Goal: Transaction & Acquisition: Subscribe to service/newsletter

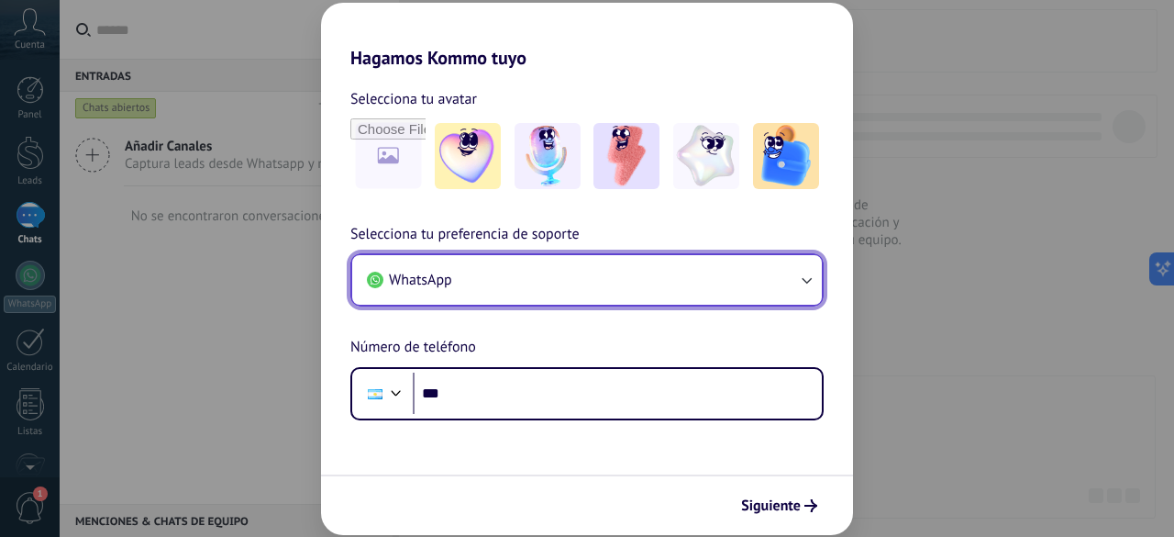
click at [790, 285] on button "WhatsApp" at bounding box center [587, 280] width 470 height 50
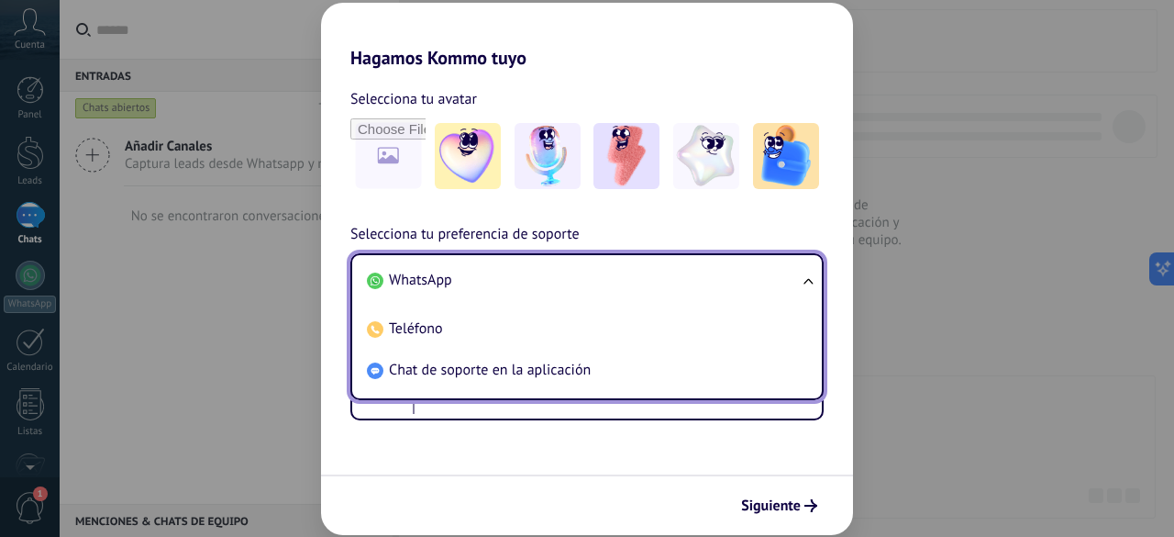
click at [589, 283] on li "WhatsApp" at bounding box center [584, 280] width 448 height 41
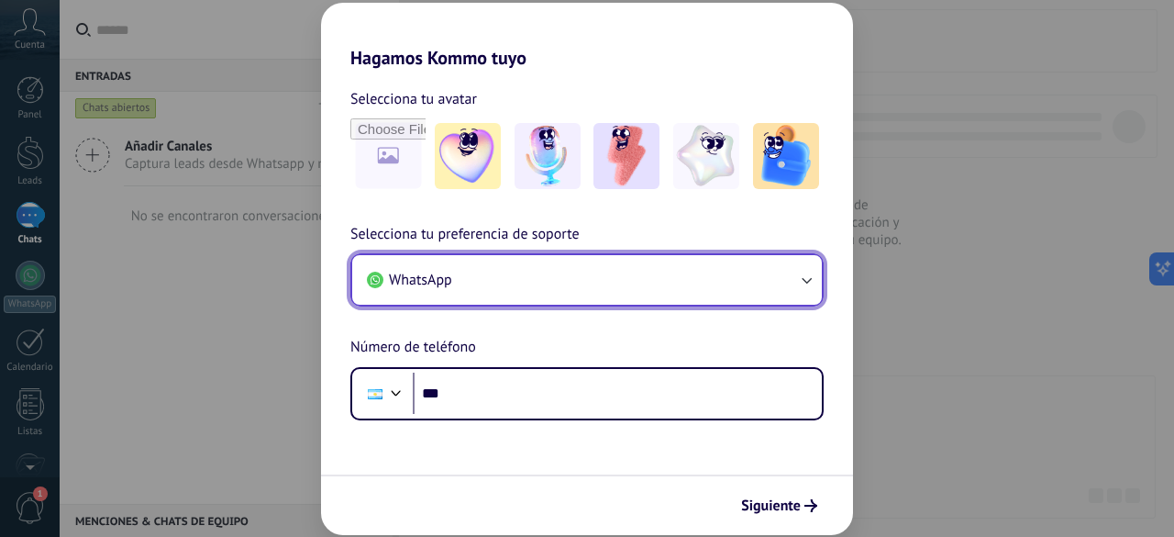
click at [594, 278] on button "WhatsApp" at bounding box center [587, 280] width 470 height 50
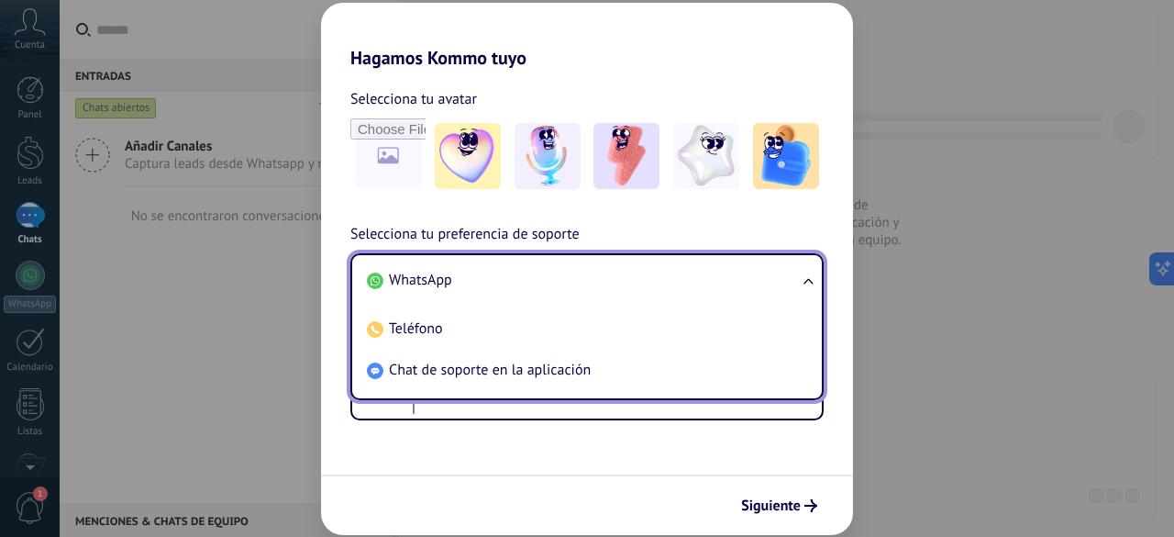
click at [670, 271] on li "WhatsApp" at bounding box center [584, 280] width 448 height 41
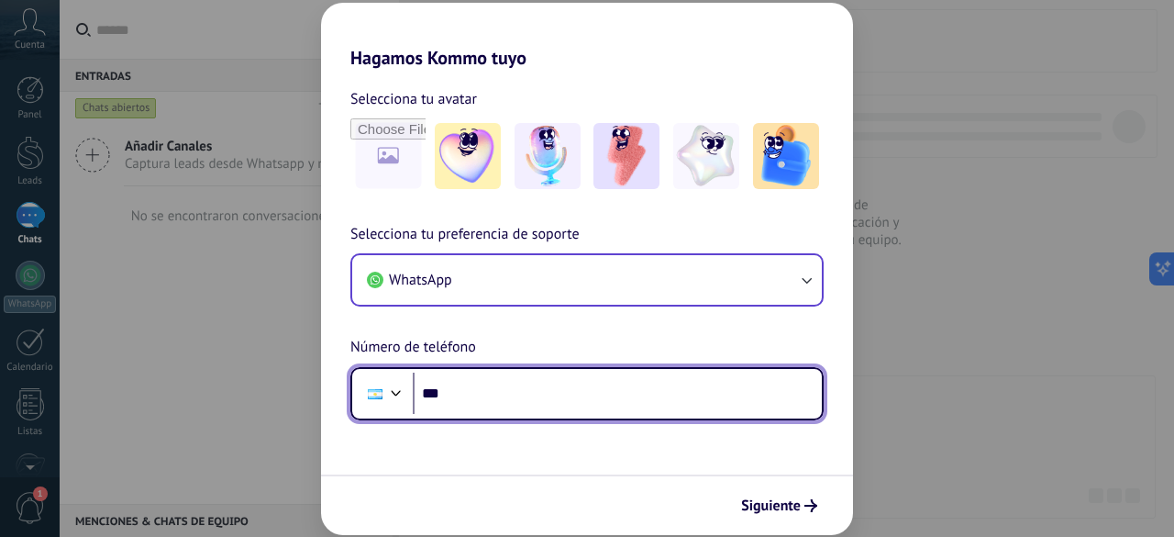
click at [550, 406] on input "***" at bounding box center [617, 393] width 409 height 42
click at [625, 401] on input "**********" at bounding box center [617, 393] width 409 height 42
type input "**********"
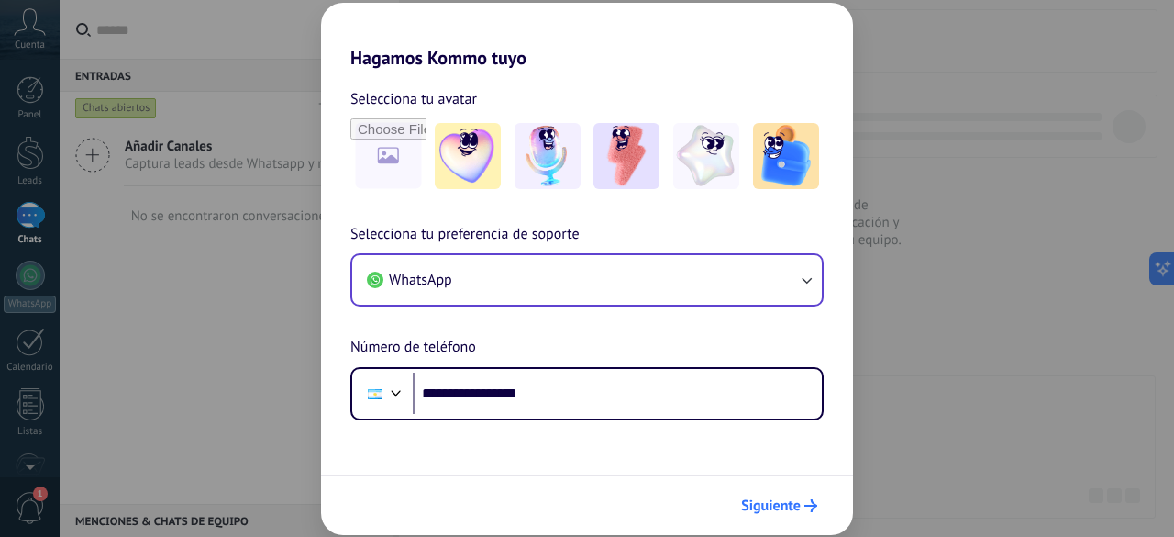
click at [761, 512] on span "Siguiente" at bounding box center [771, 505] width 60 height 13
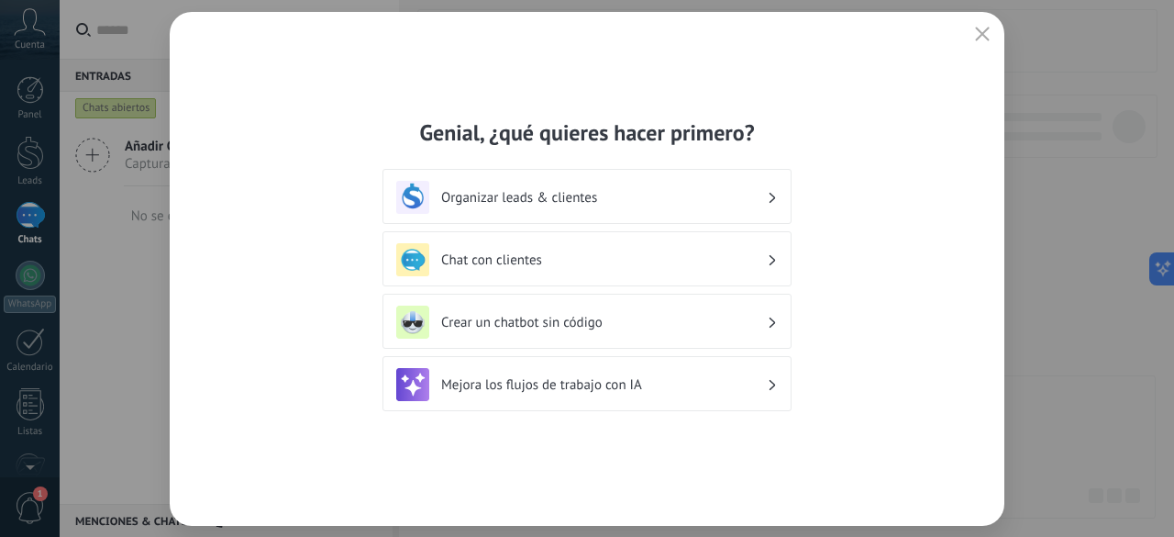
click at [726, 192] on h3 "Organizar leads & clientes" at bounding box center [604, 197] width 326 height 17
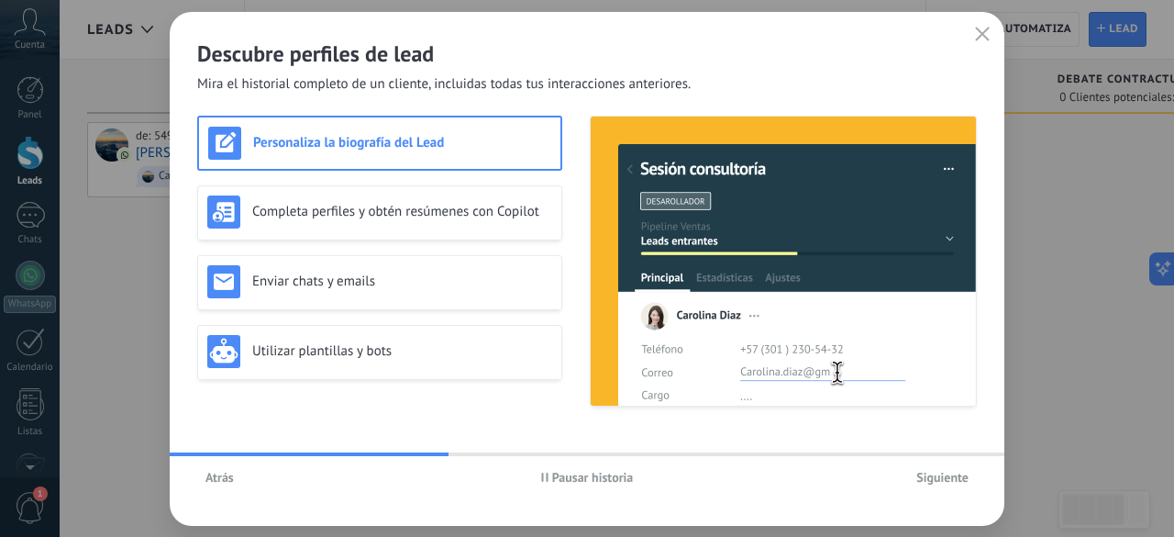
click at [985, 39] on icon "button" at bounding box center [982, 34] width 15 height 15
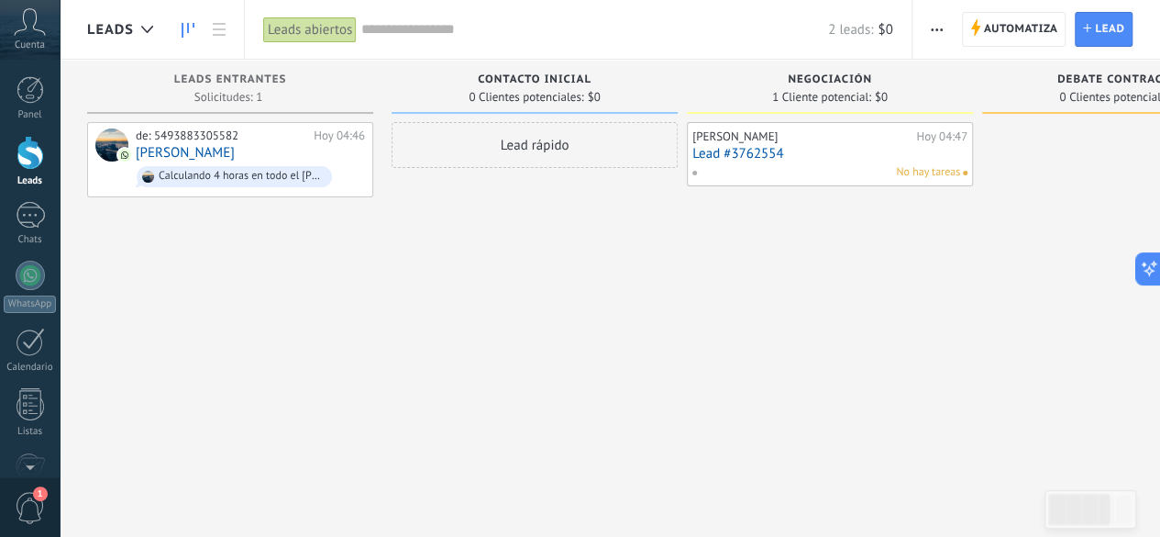
scroll to position [225, 0]
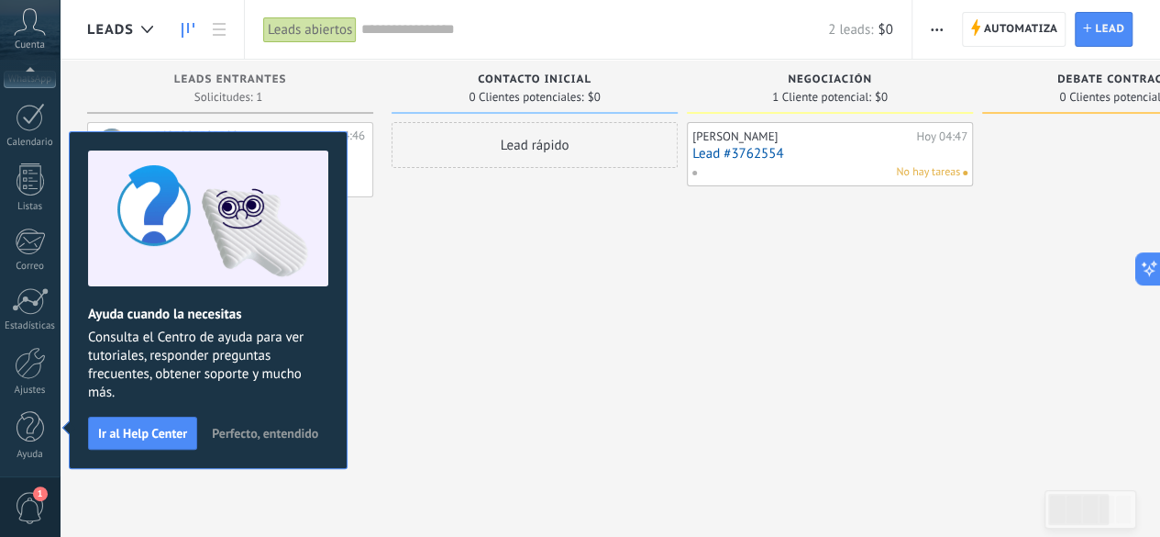
click at [575, 272] on div "Lead rápido" at bounding box center [535, 270] width 286 height 297
click at [497, 250] on div "Lead rápido" at bounding box center [535, 270] width 286 height 297
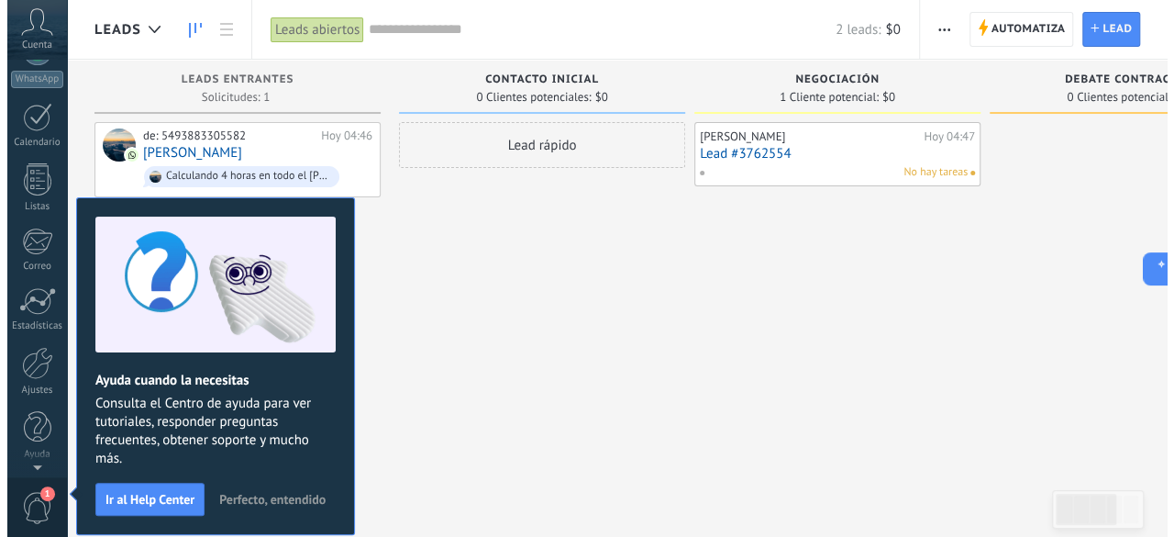
scroll to position [0, 0]
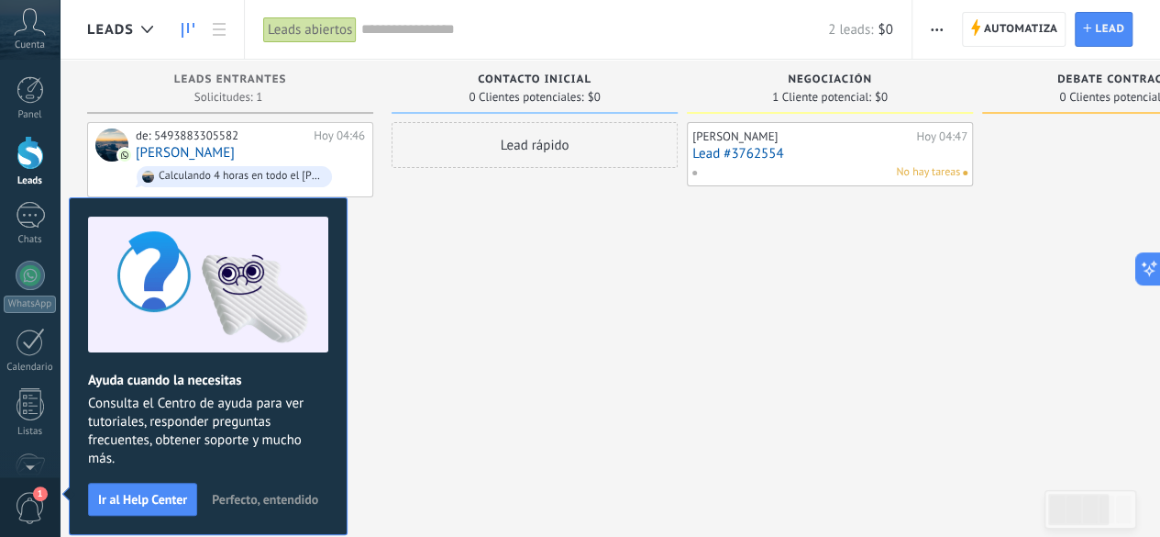
click at [290, 498] on span "Perfecto, entendido" at bounding box center [265, 499] width 106 height 13
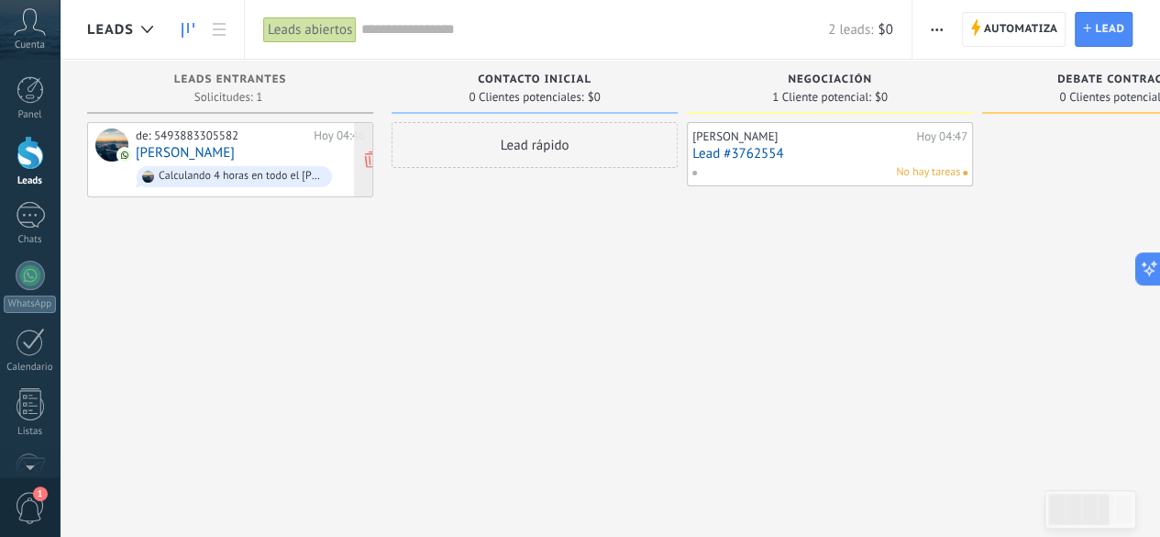
click at [229, 146] on div "de: 5493883305582 Hoy 04:46 [PERSON_NAME] Calculando 4 horas en todo el [PERSON…" at bounding box center [250, 159] width 229 height 62
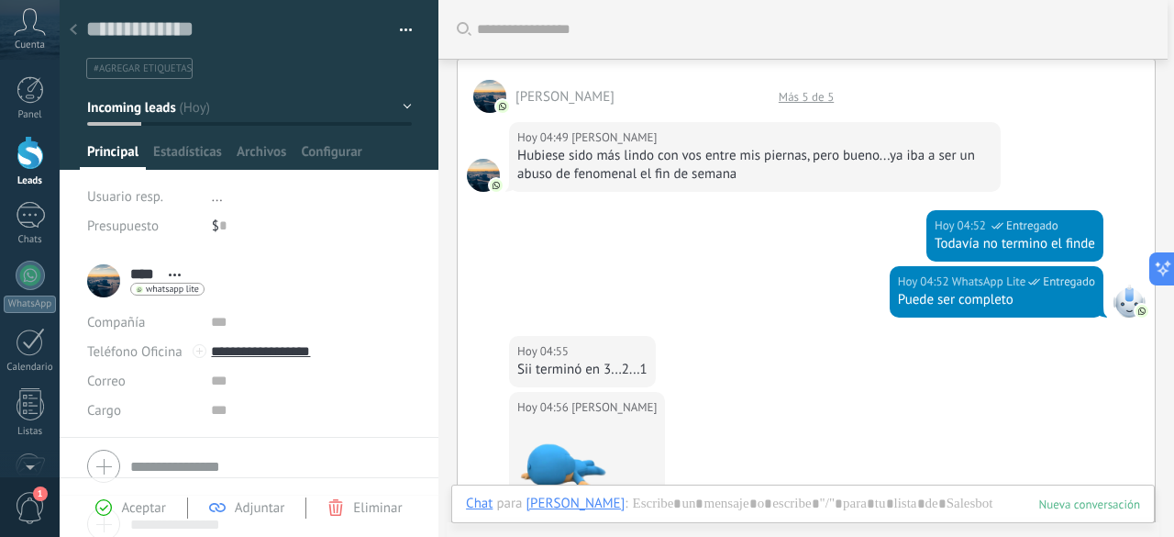
scroll to position [15, 0]
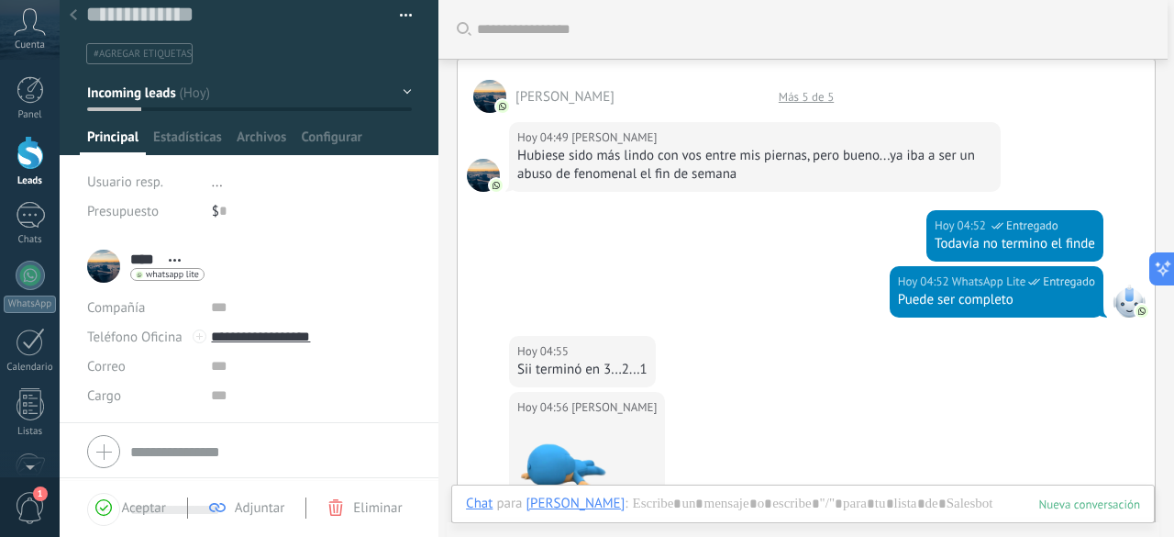
click at [347, 509] on div "Eliminar" at bounding box center [364, 507] width 74 height 17
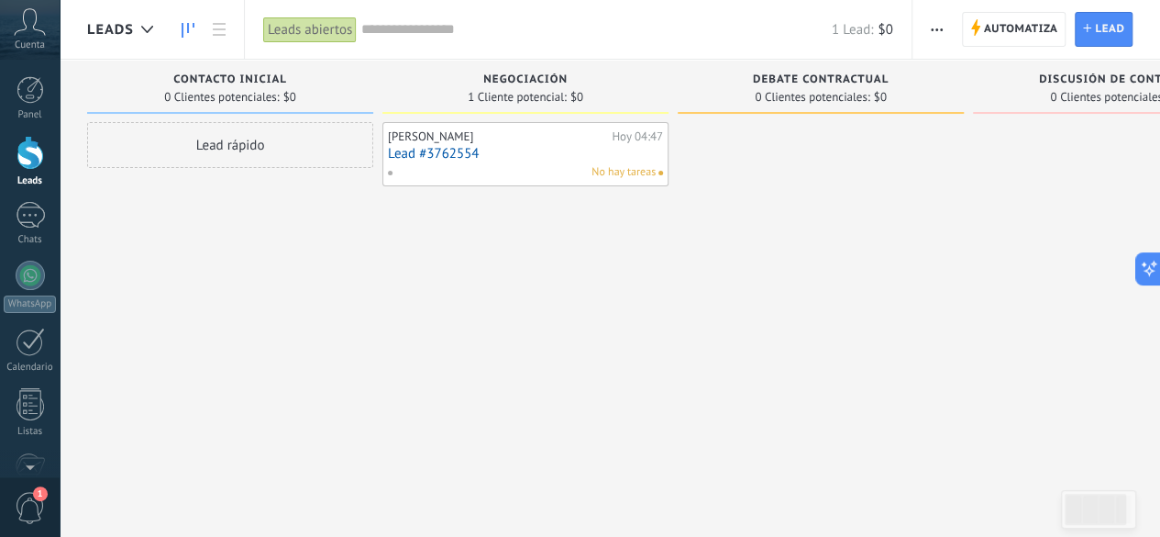
click at [497, 156] on link "Lead #3762554" at bounding box center [525, 154] width 275 height 16
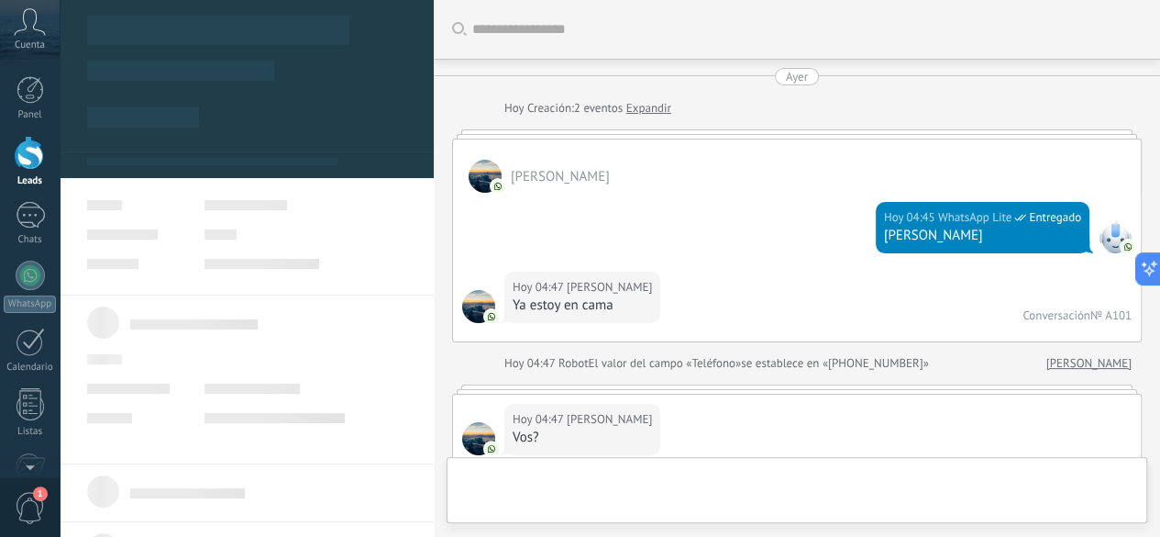
type textarea "**********"
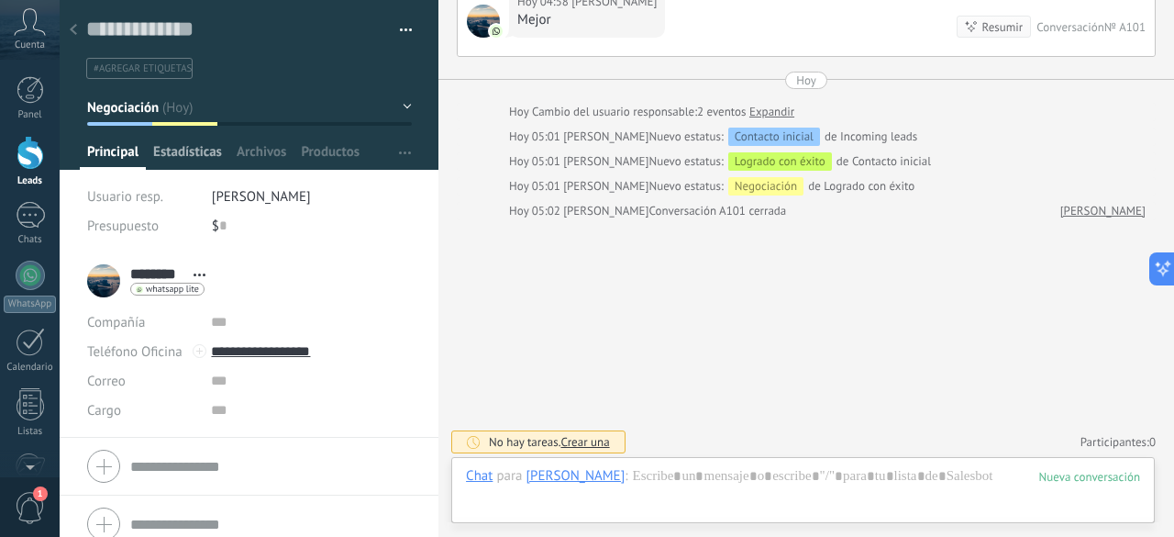
click at [191, 159] on span "Estadísticas" at bounding box center [187, 156] width 69 height 27
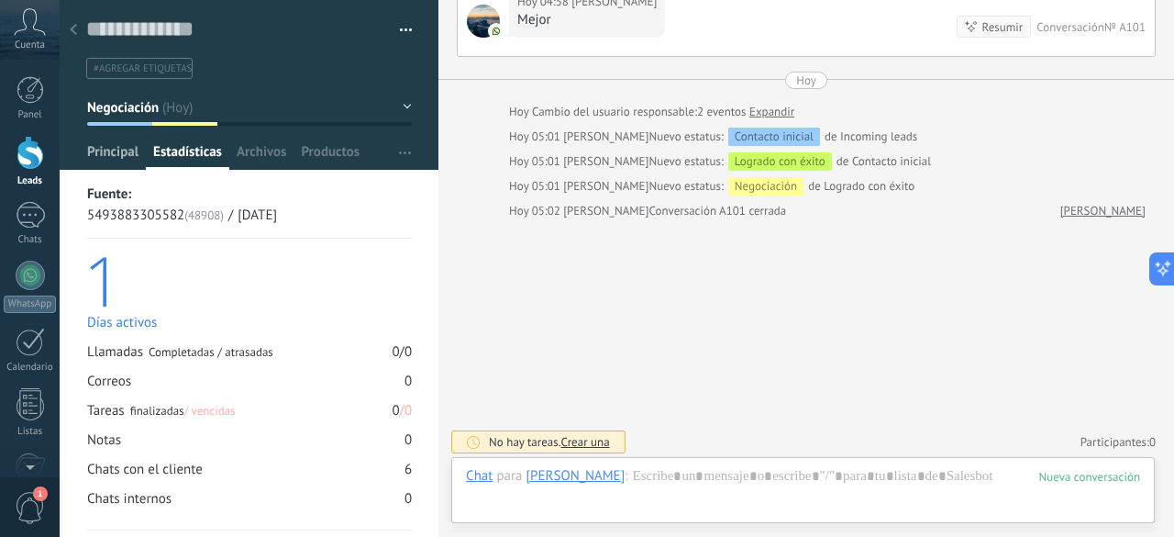
click at [116, 160] on span "Principal" at bounding box center [112, 156] width 51 height 27
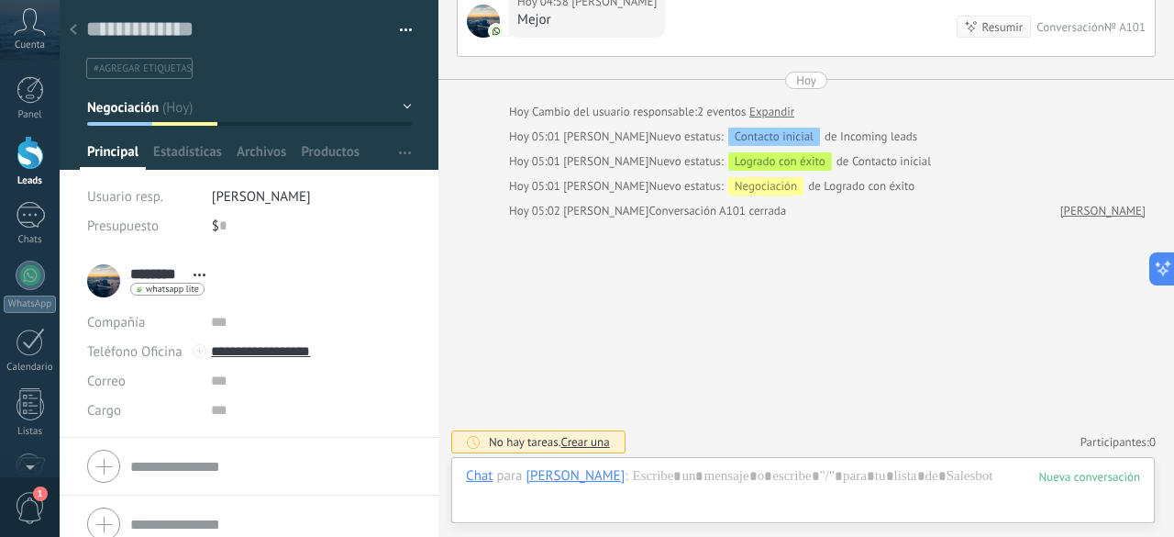
click at [201, 278] on span "Abrir detalle Copie el nombre Desatar Contacto principal" at bounding box center [199, 275] width 30 height 14
click at [108, 278] on div "******** [PERSON_NAME] ******** [PERSON_NAME] Abrir detalle Copie el nombre Des…" at bounding box center [150, 281] width 127 height 46
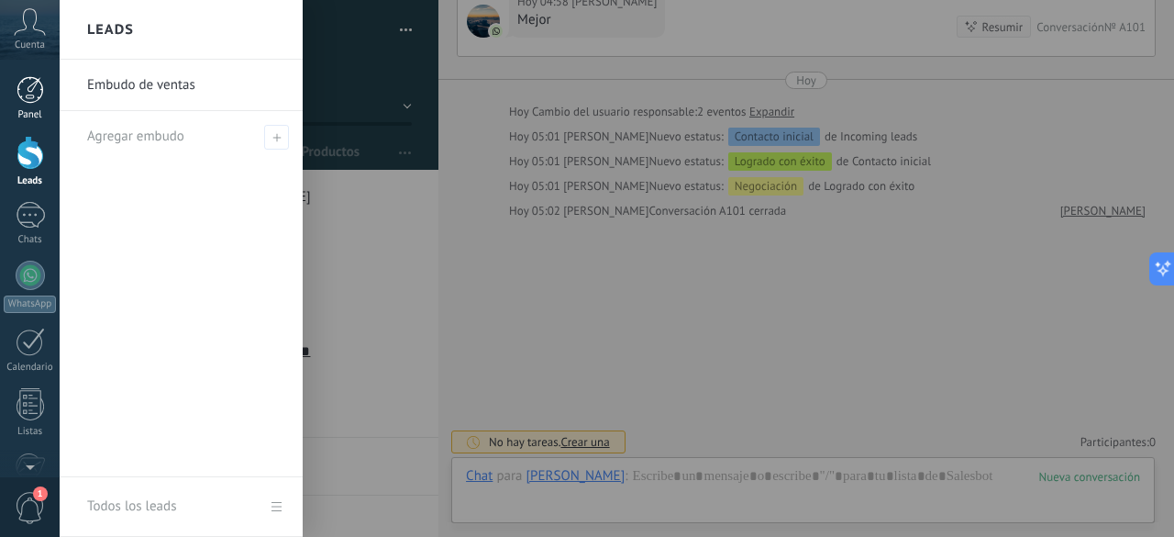
click at [35, 105] on link "Panel" at bounding box center [30, 98] width 60 height 45
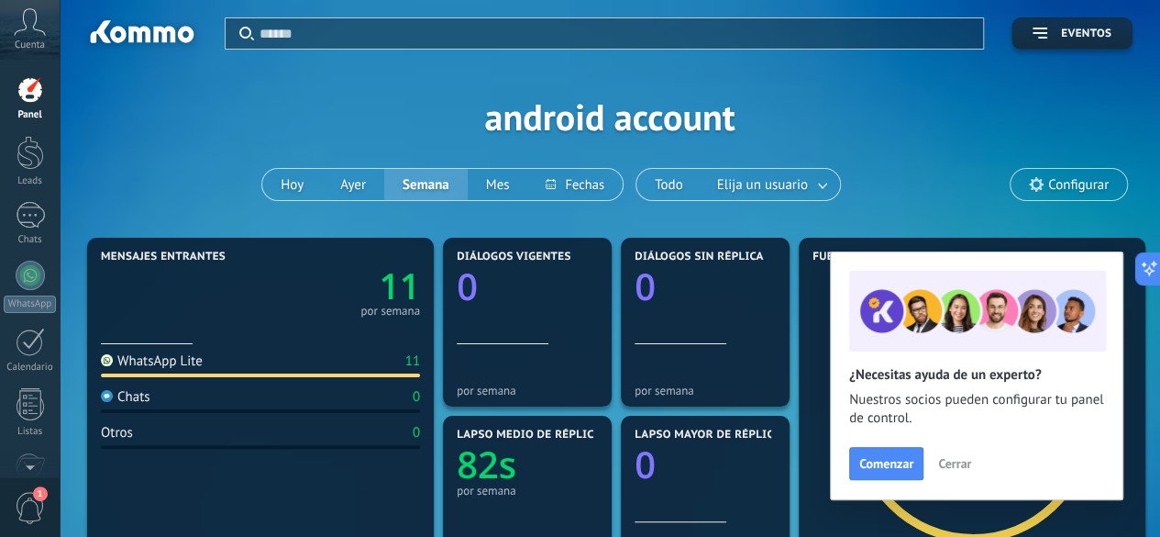
click at [39, 491] on span "1" at bounding box center [40, 493] width 15 height 15
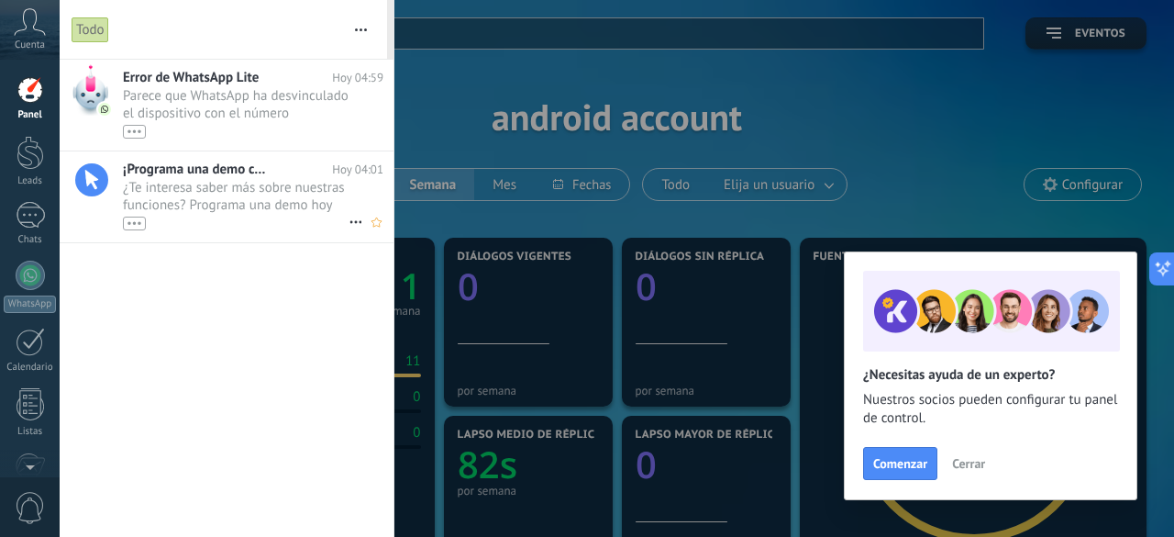
click at [294, 198] on span "¿Te interesa saber más sobre nuestras funciones? Programa una demo hoy mismo! •…" at bounding box center [236, 204] width 226 height 51
click at [28, 23] on icon at bounding box center [30, 22] width 32 height 28
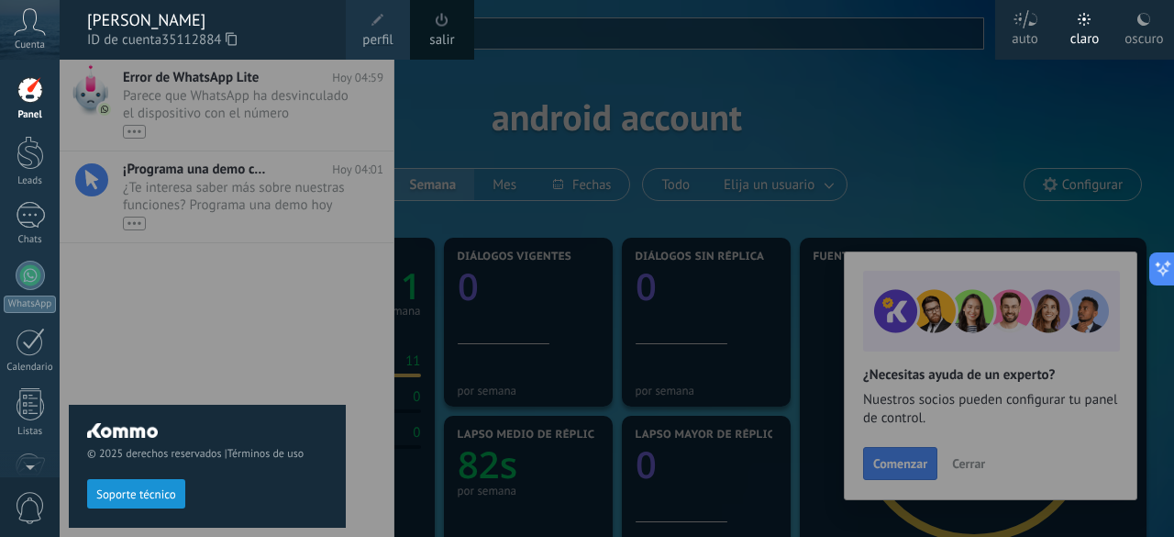
click at [383, 17] on span at bounding box center [377, 20] width 13 height 13
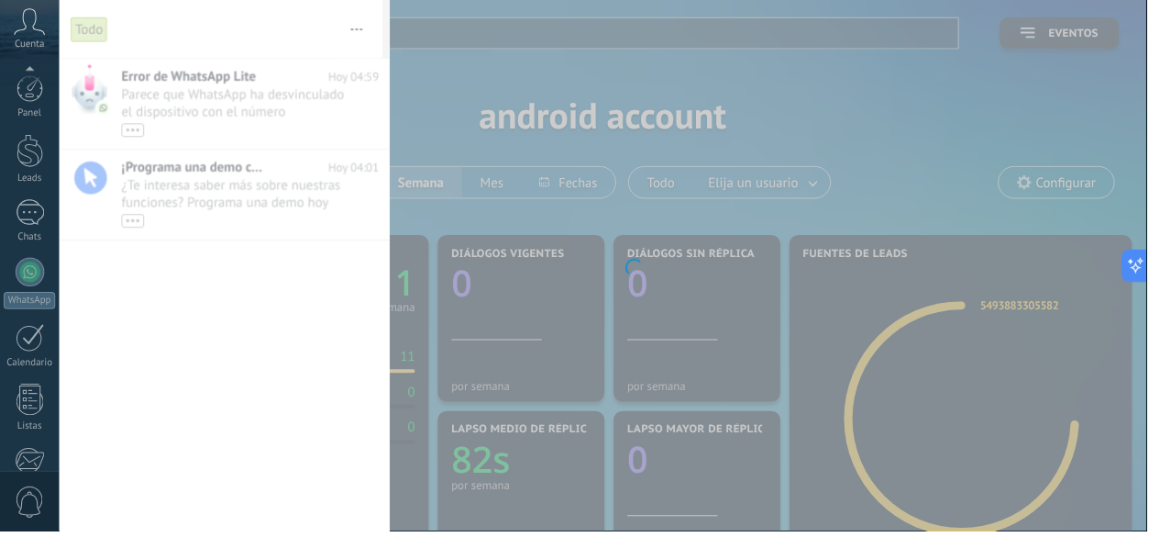
scroll to position [225, 0]
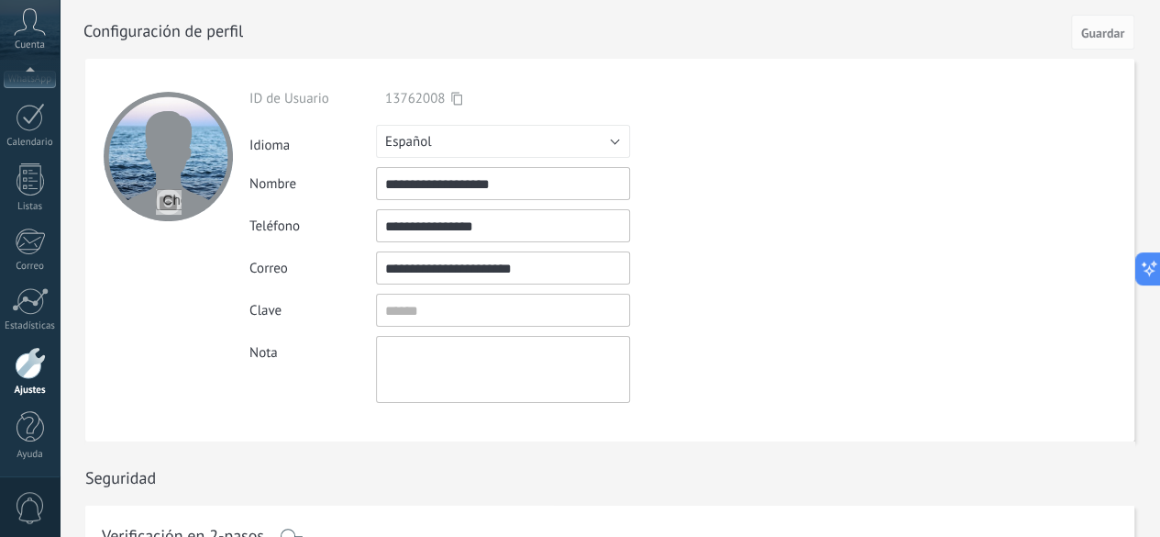
click at [37, 39] on span "Cuenta" at bounding box center [30, 45] width 30 height 12
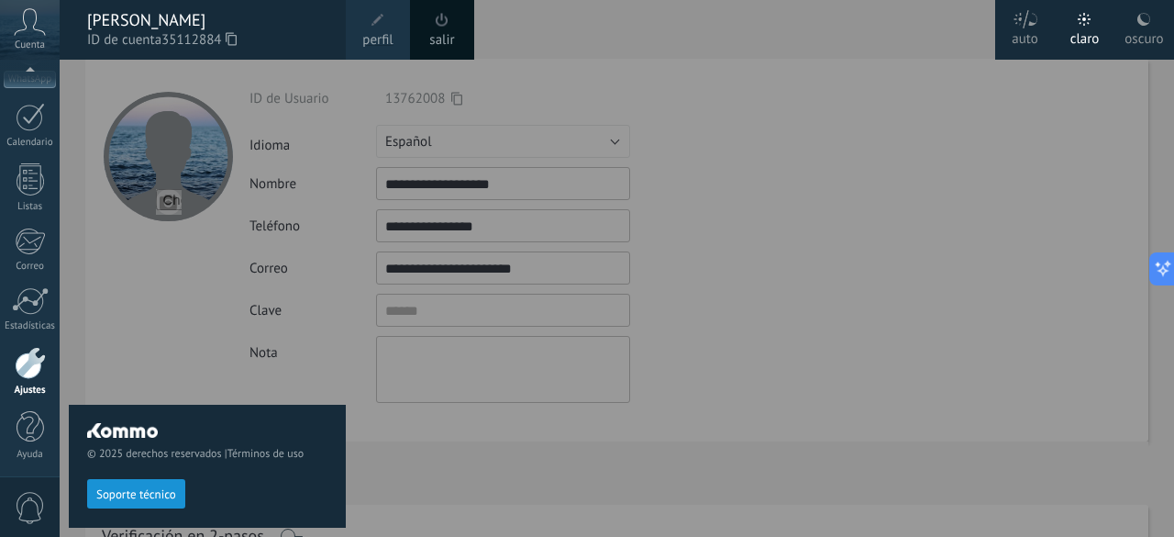
click at [37, 39] on span "Cuenta" at bounding box center [30, 45] width 30 height 12
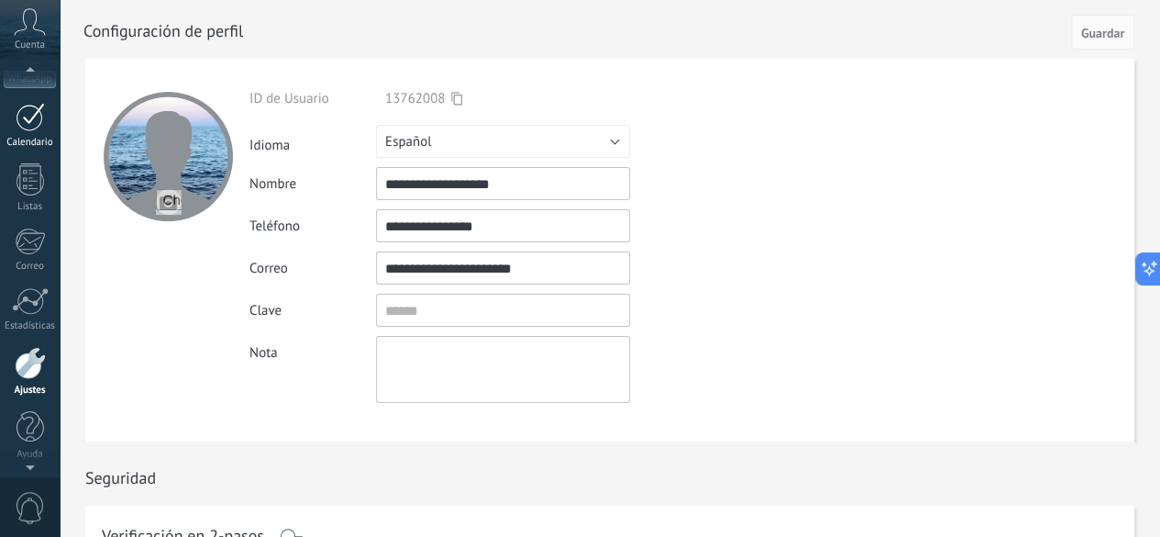
scroll to position [220, 0]
click at [36, 381] on div at bounding box center [30, 367] width 31 height 32
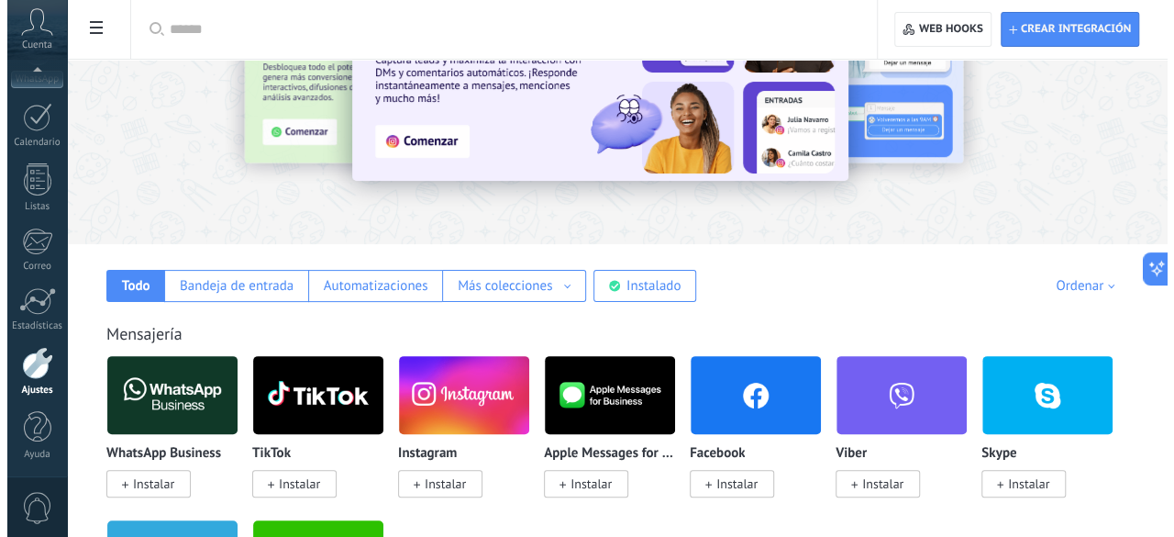
scroll to position [116, 0]
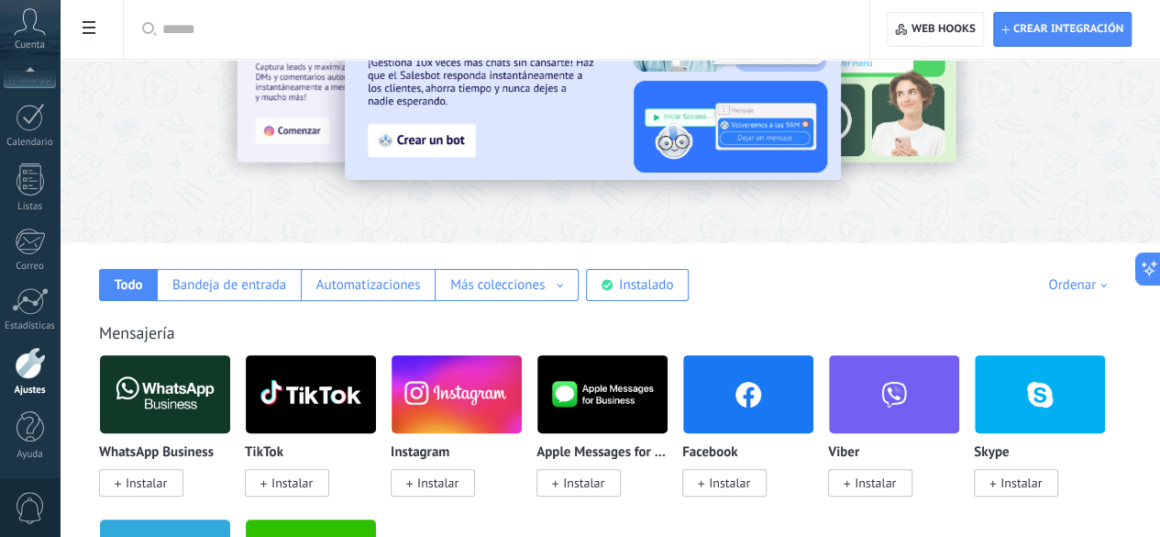
click at [230, 380] on img at bounding box center [165, 393] width 130 height 89
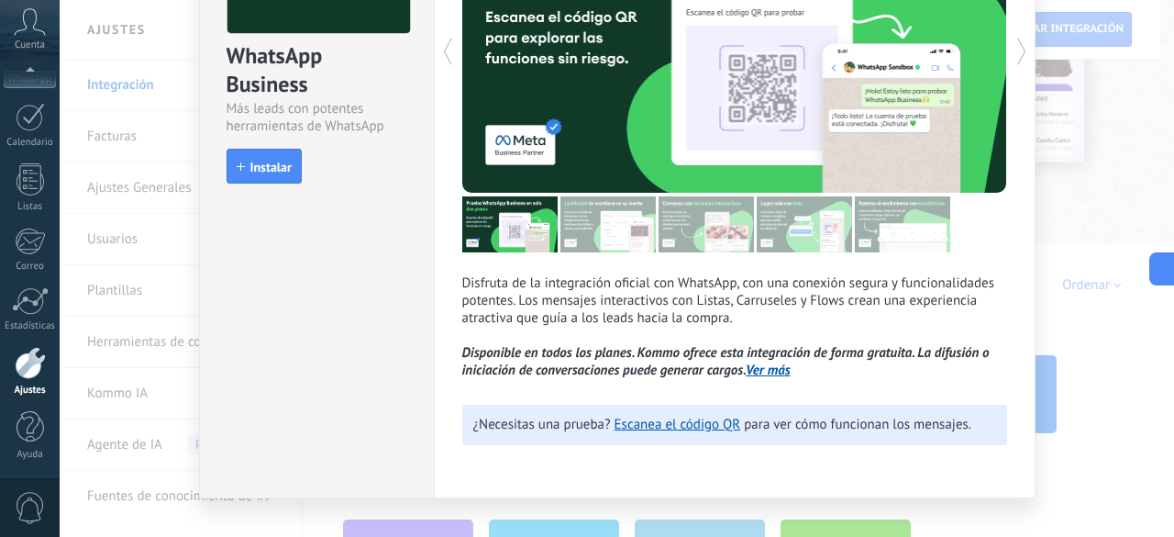
scroll to position [184, 0]
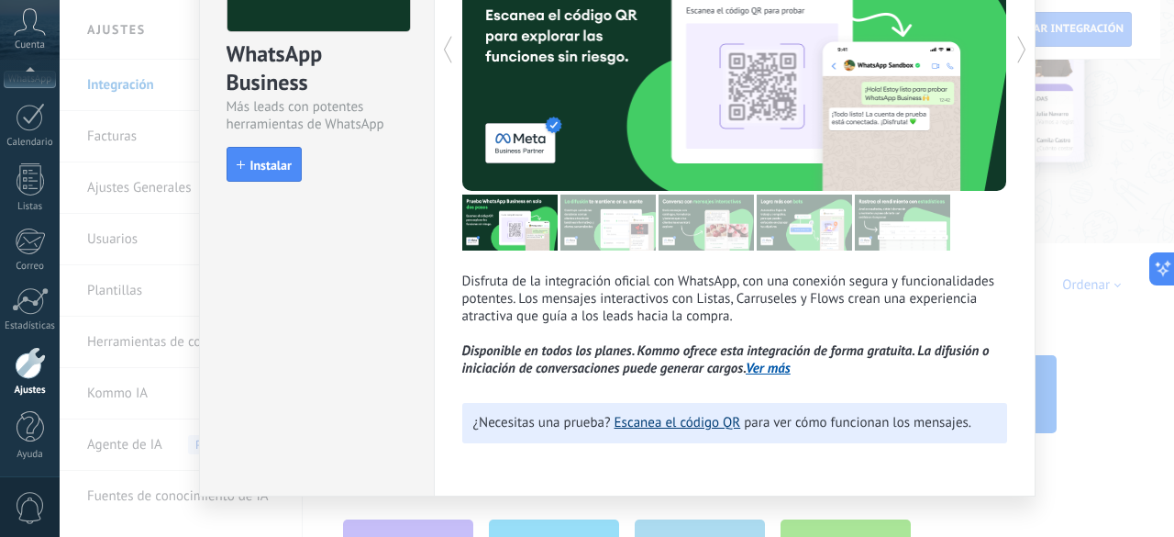
click at [662, 427] on link "Escanea el código QR" at bounding box center [678, 422] width 127 height 17
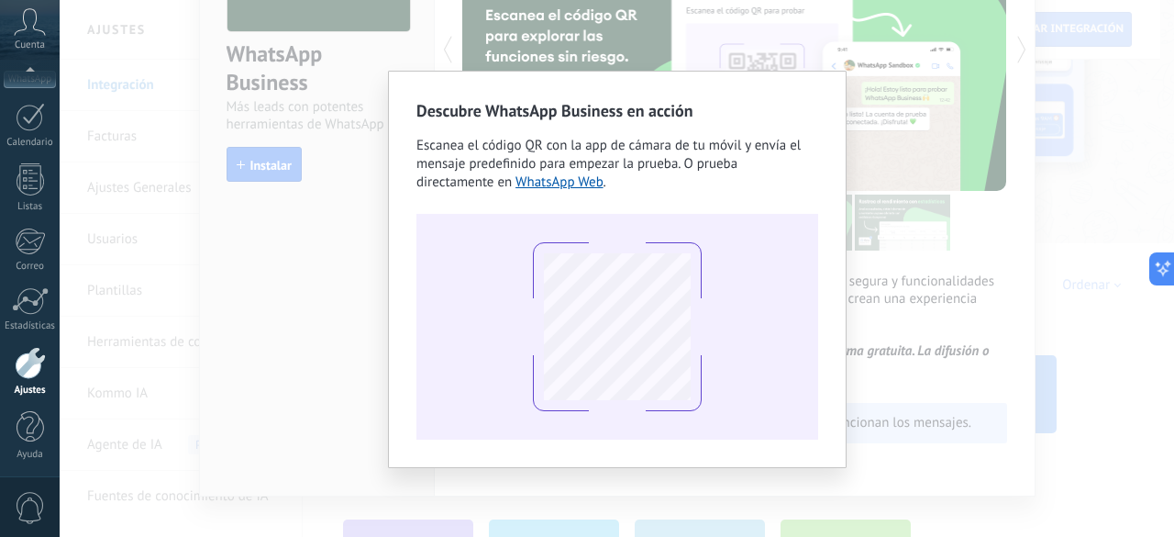
click at [675, 437] on div at bounding box center [617, 327] width 402 height 226
click at [516, 180] on link "WhatsApp Web" at bounding box center [560, 181] width 88 height 17
click at [330, 249] on div "Descubre WhatsApp Business en acción Escanea el código QR con la app de cámara …" at bounding box center [617, 268] width 1114 height 537
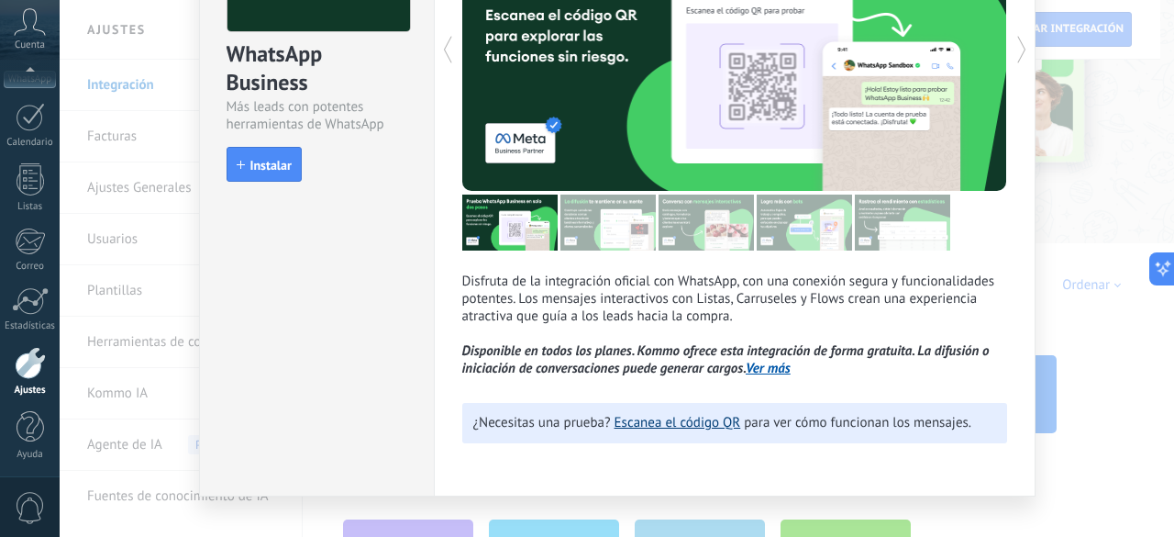
click at [698, 428] on link "Escanea el código QR" at bounding box center [678, 422] width 127 height 17
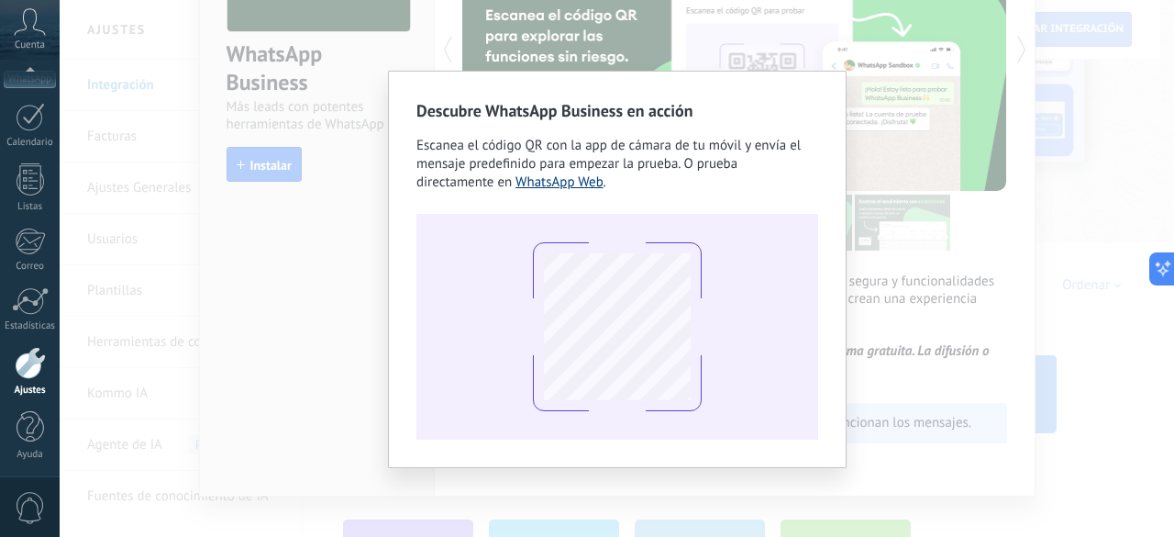
click at [516, 190] on link "WhatsApp Web" at bounding box center [560, 181] width 88 height 17
click at [353, 183] on div "Descubre WhatsApp Business en acción Escanea el código QR con la app de cámara …" at bounding box center [617, 268] width 1114 height 537
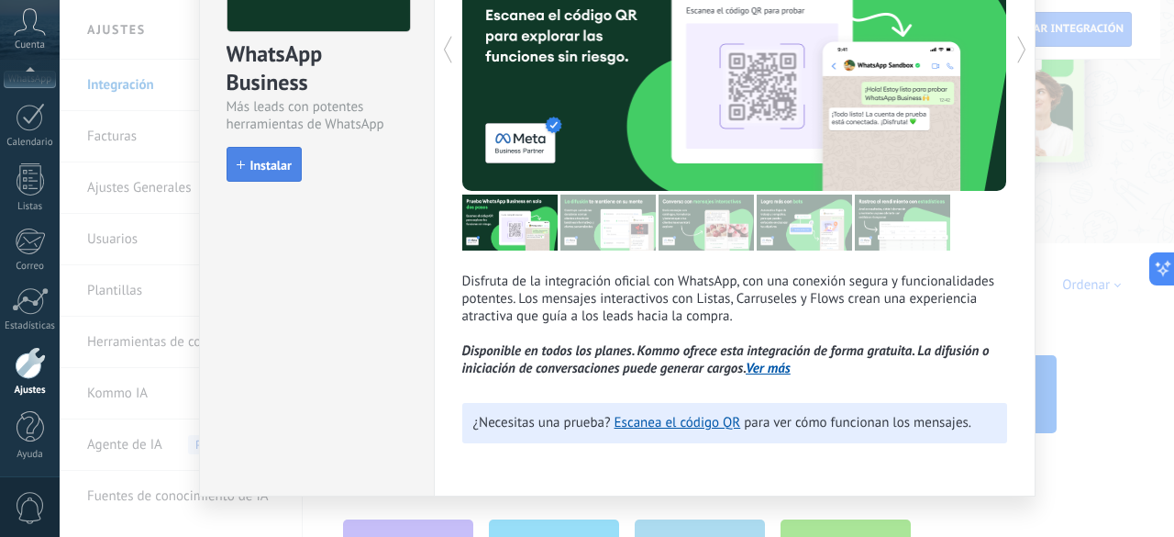
click at [268, 154] on button "Instalar" at bounding box center [264, 164] width 75 height 35
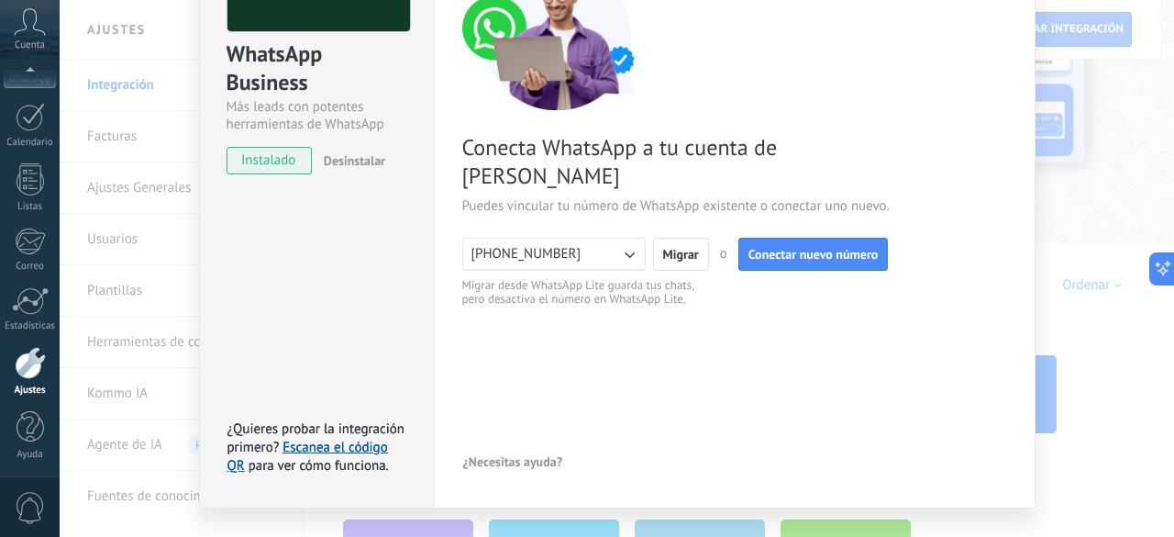
click at [632, 245] on icon "button" at bounding box center [629, 254] width 18 height 18
click at [632, 238] on li "[PHONE_NUMBER]" at bounding box center [548, 253] width 194 height 31
click at [805, 248] on span "Conectar nuevo número" at bounding box center [813, 254] width 130 height 13
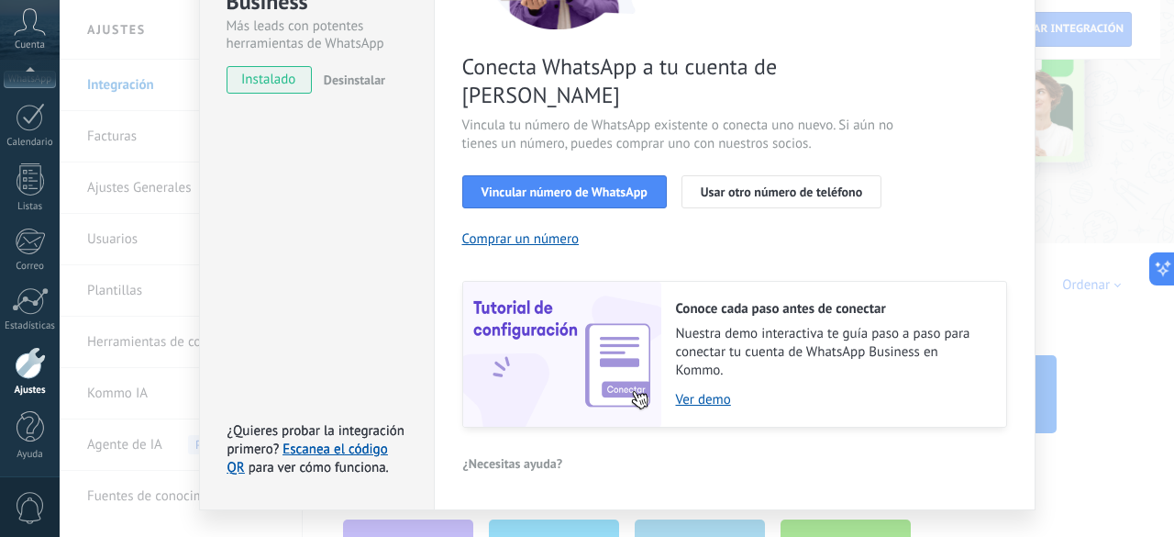
scroll to position [269, 0]
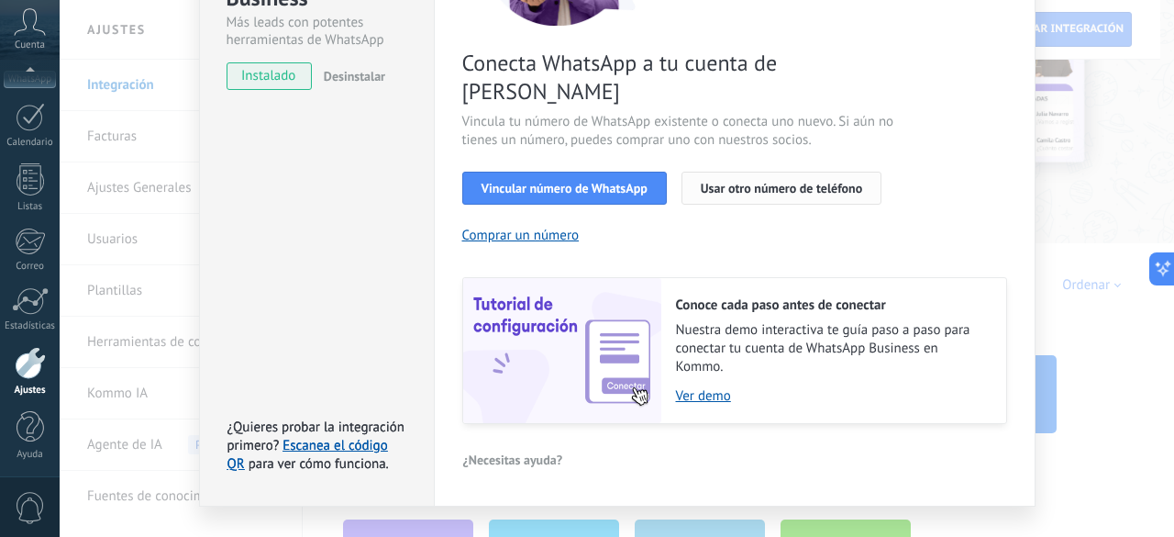
click at [759, 182] on span "Usar otro número de teléfono" at bounding box center [781, 188] width 161 height 13
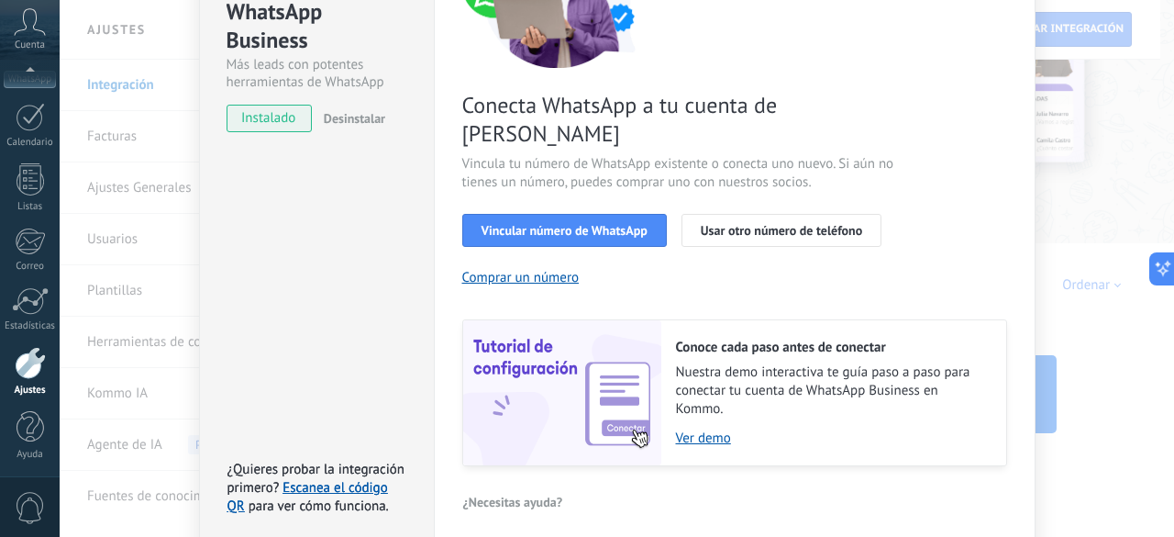
scroll to position [277, 0]
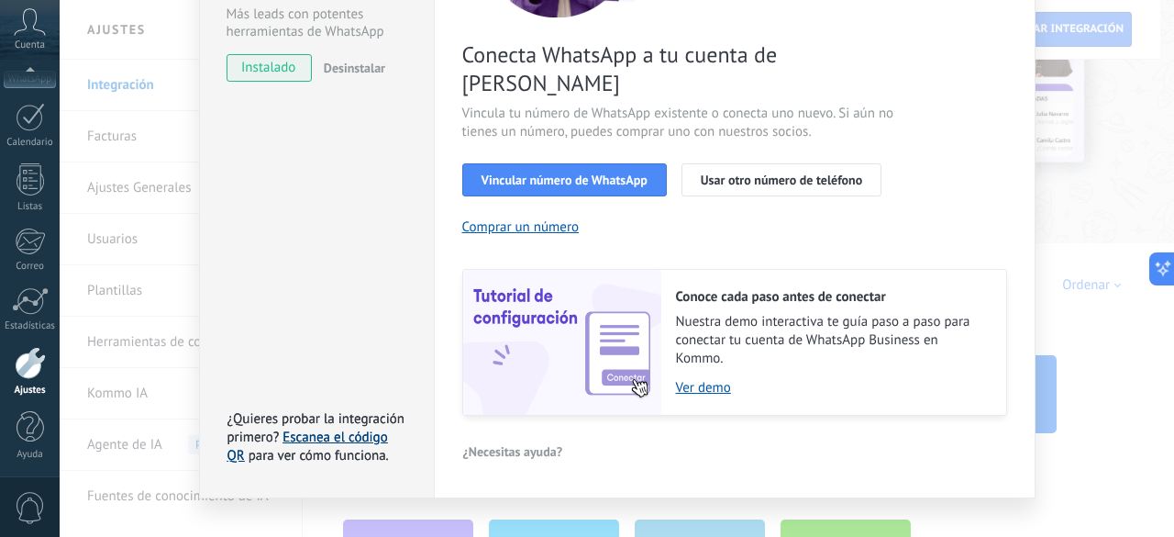
click at [324, 428] on link "Escanea el código QR" at bounding box center [307, 446] width 161 height 36
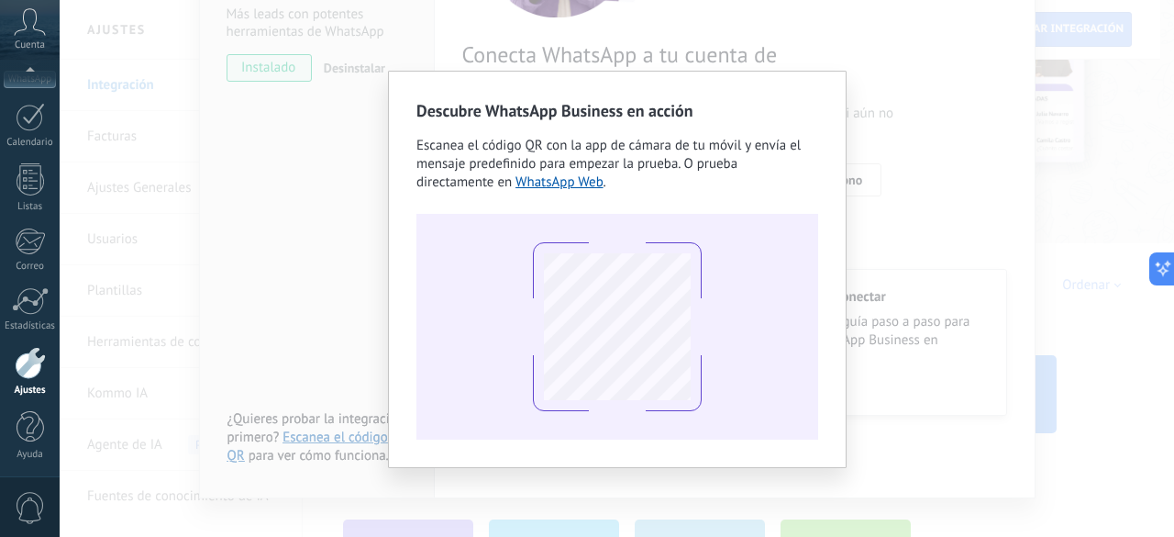
click at [334, 427] on div "Descubre WhatsApp Business en acción Escanea el código QR con la app de cámara …" at bounding box center [617, 268] width 1114 height 537
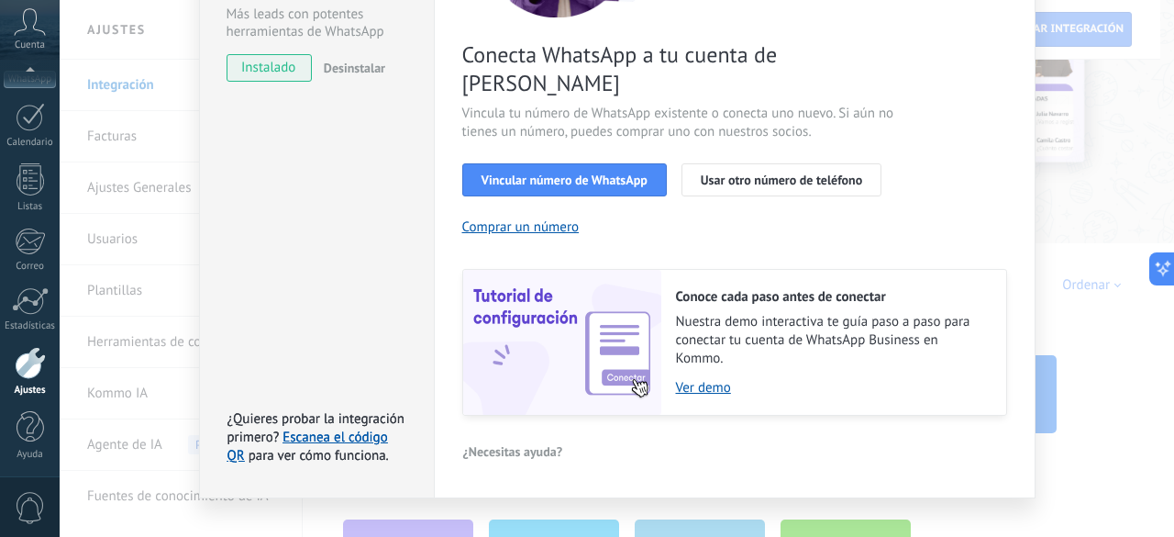
click at [567, 333] on img at bounding box center [562, 342] width 198 height 145
drag, startPoint x: 567, startPoint y: 333, endPoint x: 950, endPoint y: 41, distance: 481.8
click at [950, 41] on div "Conecta WhatsApp a tu cuenta de Kommo Vincula tu número de WhatsApp existente o…" at bounding box center [734, 143] width 545 height 545
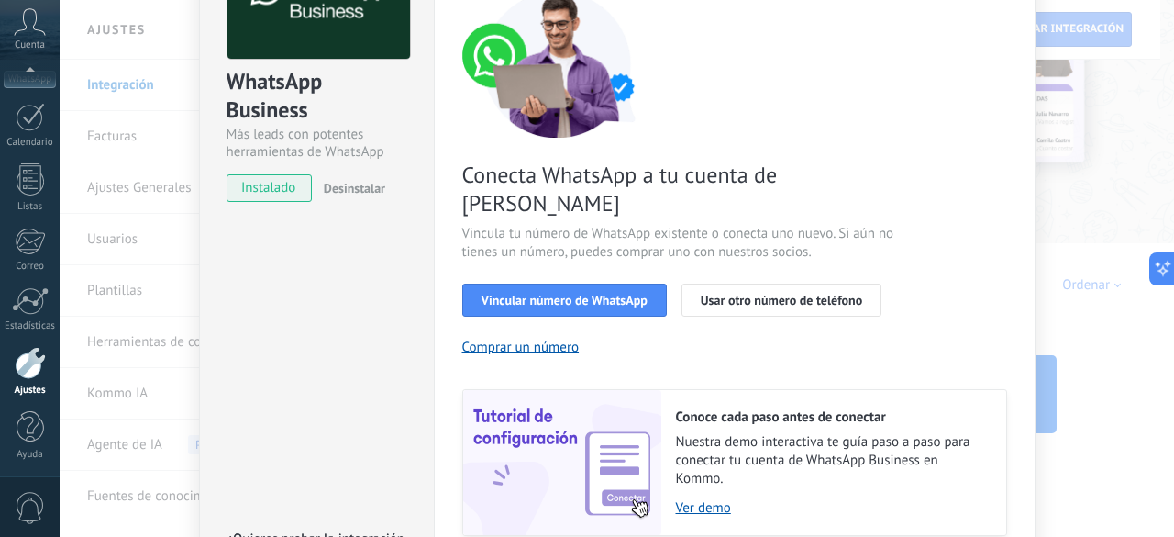
scroll to position [156, 0]
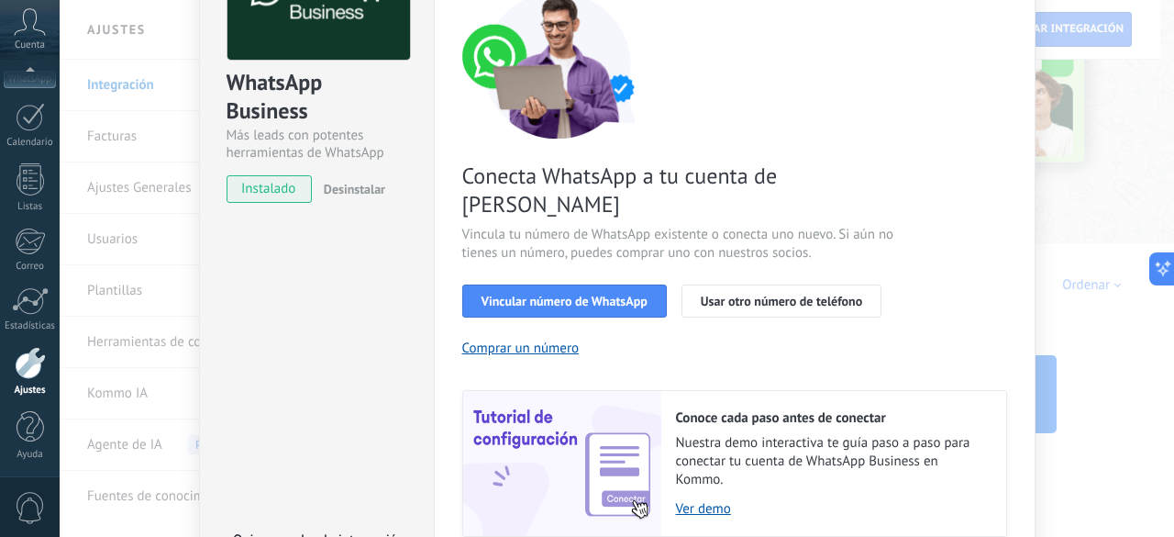
click at [304, 322] on div "WhatsApp Business Más leads con potentes herramientas de WhatsApp instalado Des…" at bounding box center [316, 261] width 235 height 715
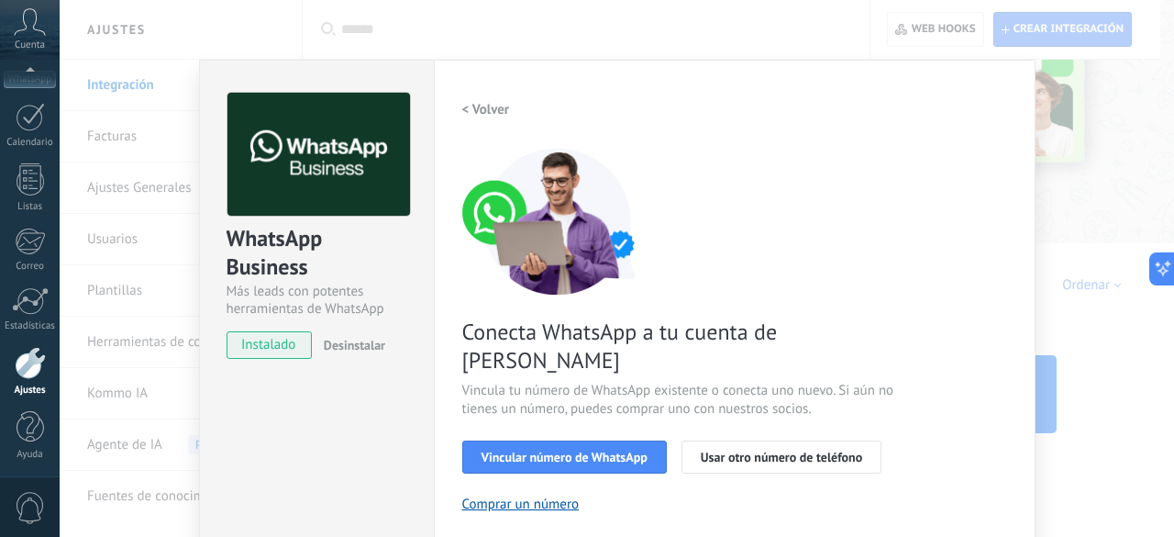
scroll to position [277, 0]
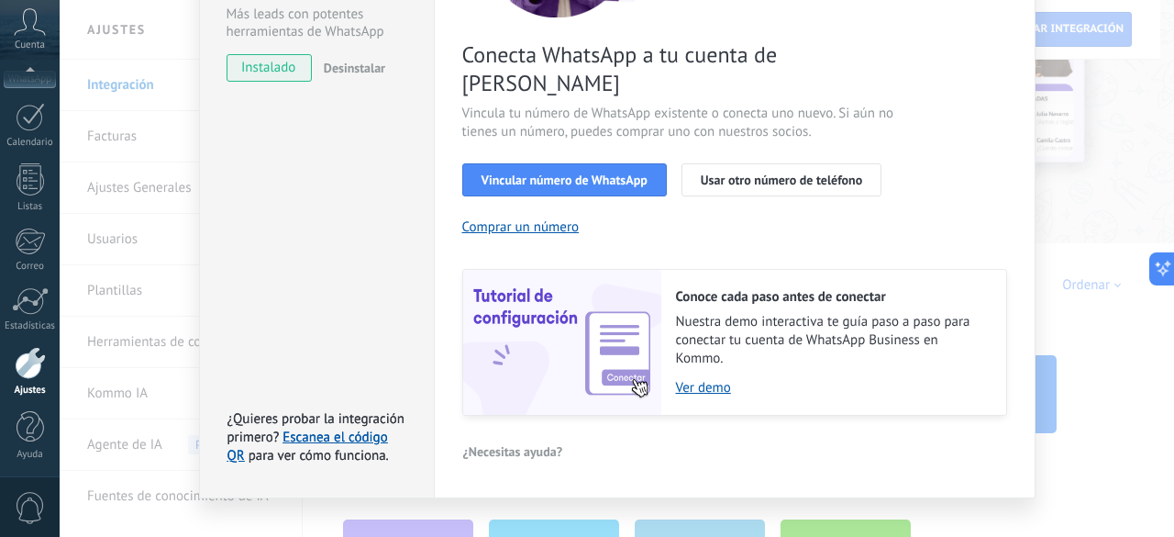
click at [1097, 209] on div "WhatsApp Business Más leads con potentes herramientas de WhatsApp instalado Des…" at bounding box center [617, 268] width 1114 height 537
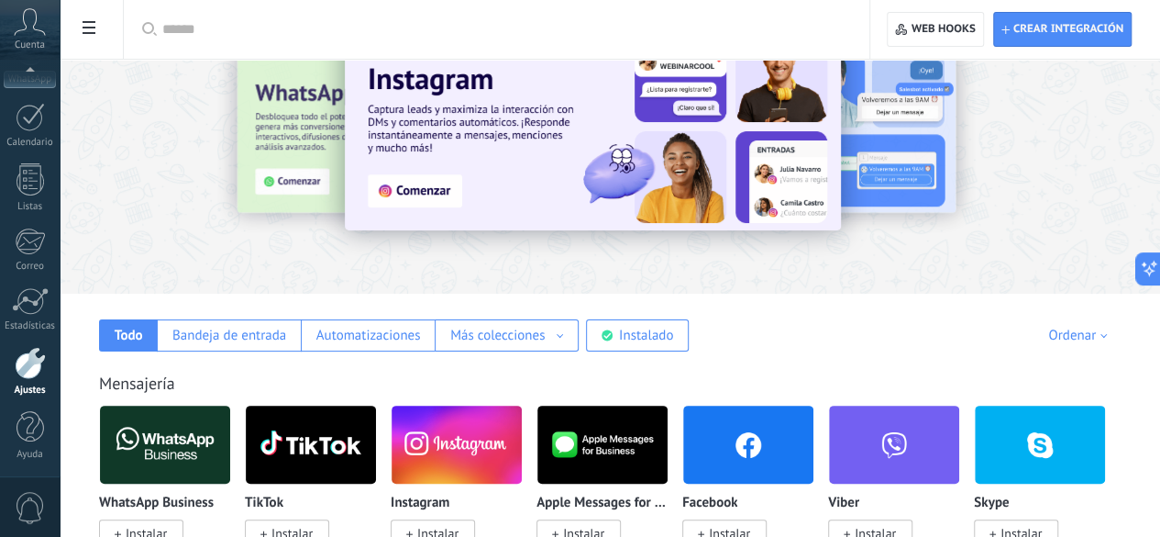
scroll to position [66, 0]
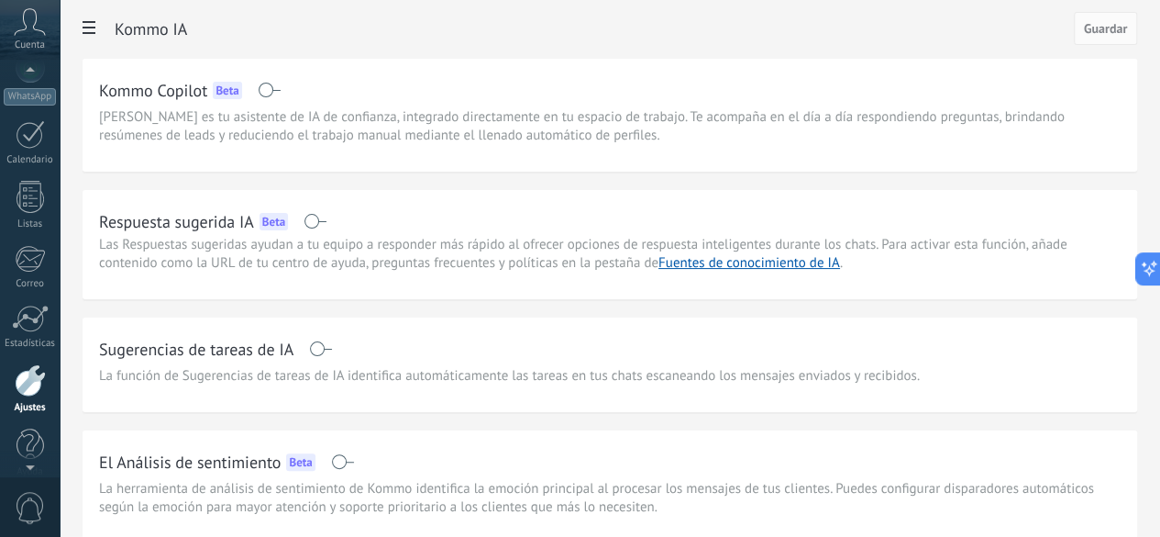
scroll to position [225, 0]
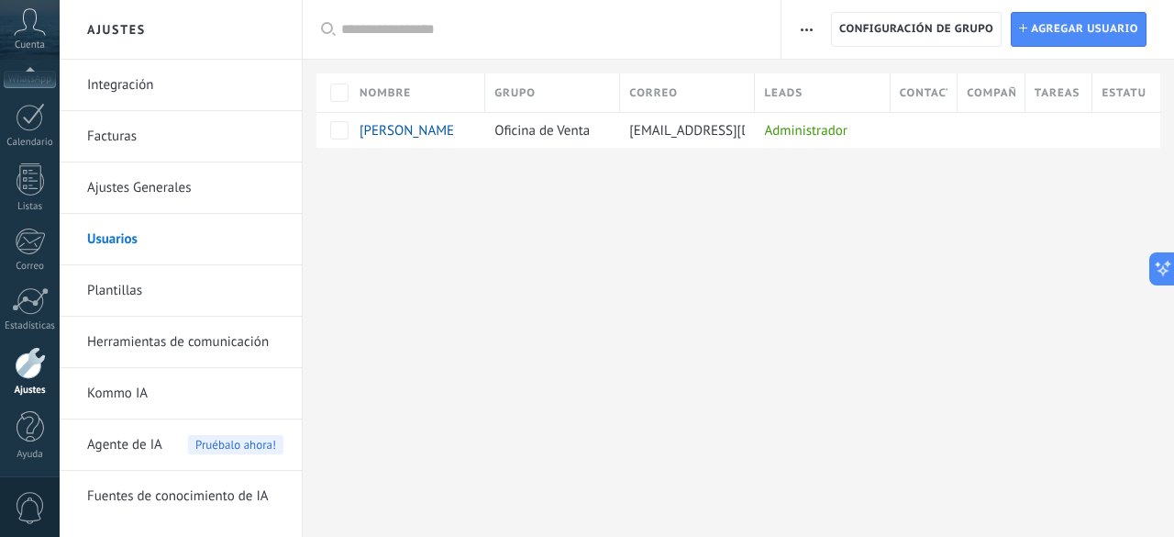
click at [134, 135] on link "Facturas" at bounding box center [185, 136] width 196 height 51
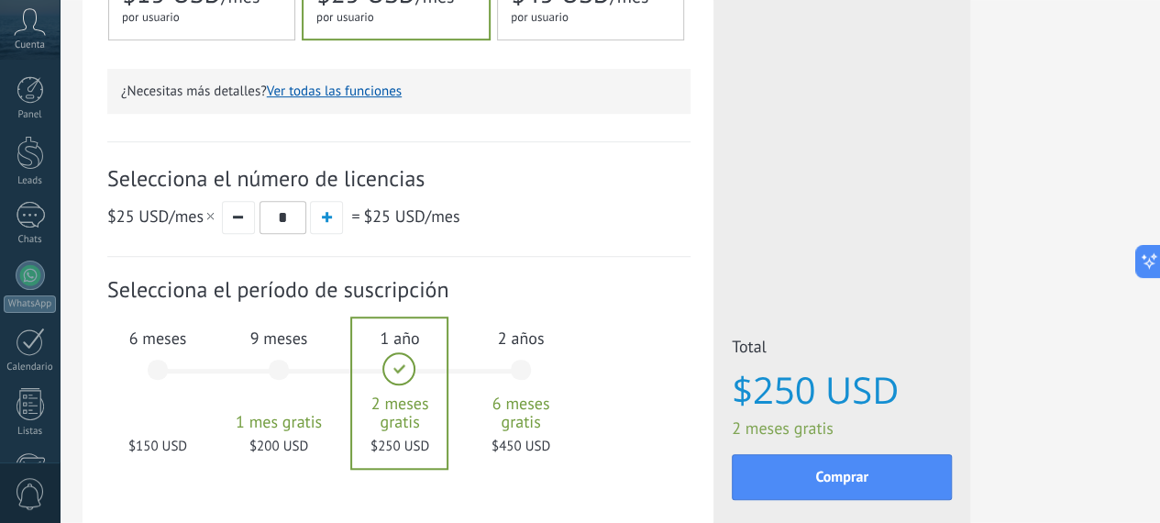
scroll to position [540, 0]
click at [207, 376] on div "6 meses $150 USD" at bounding box center [157, 377] width 99 height 129
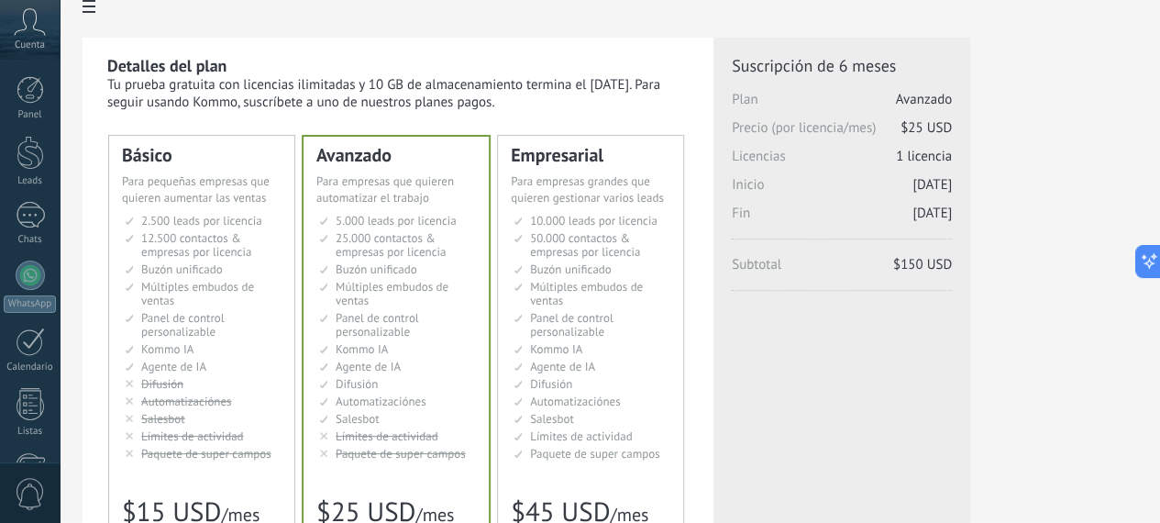
scroll to position [23, 0]
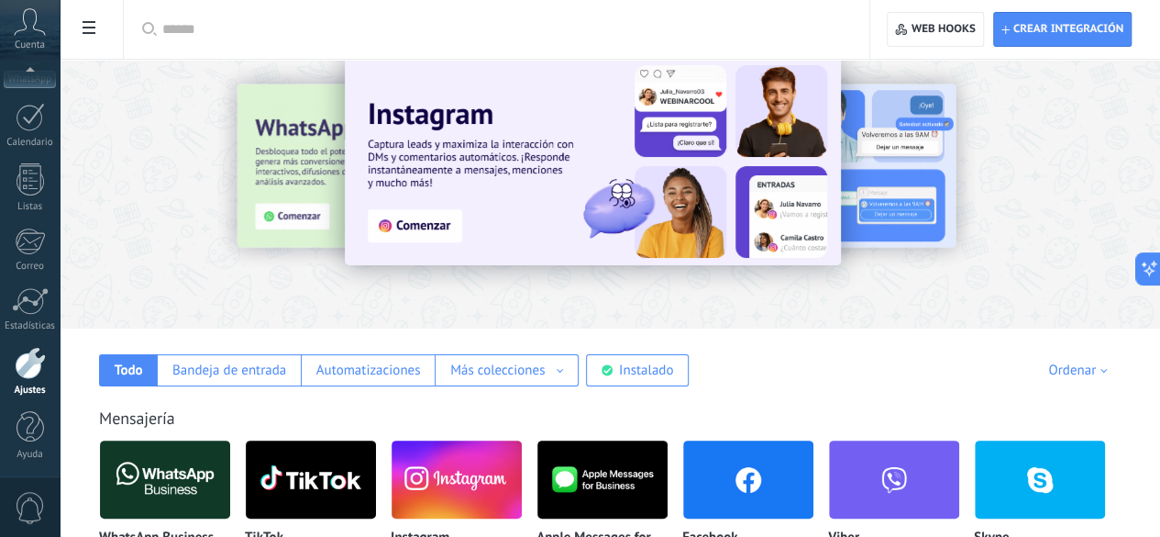
scroll to position [50, 0]
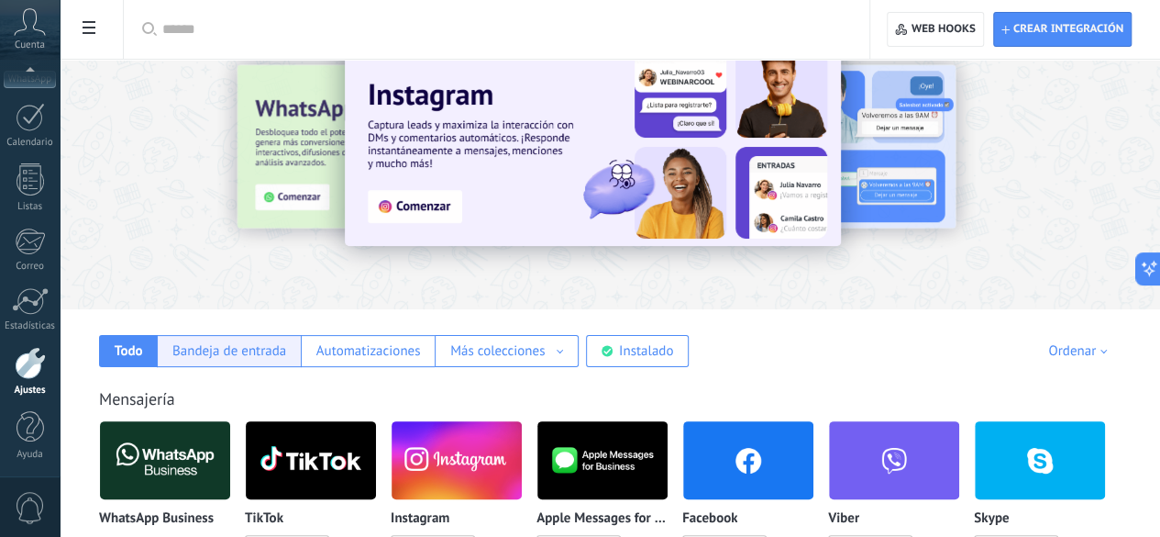
click at [286, 349] on div "Bandeja de entrada" at bounding box center [229, 350] width 114 height 17
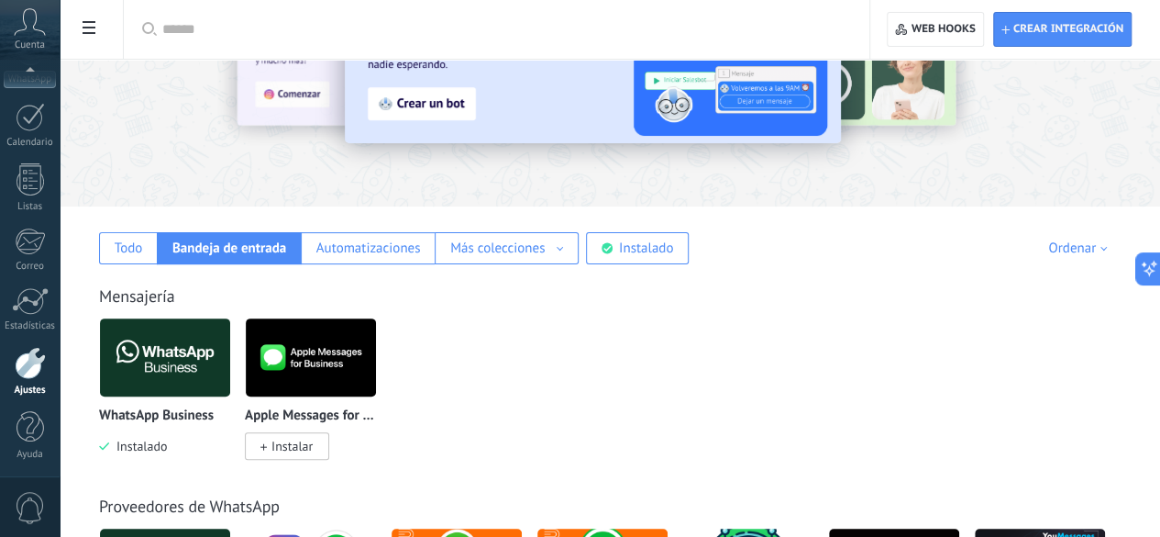
scroll to position [153, 0]
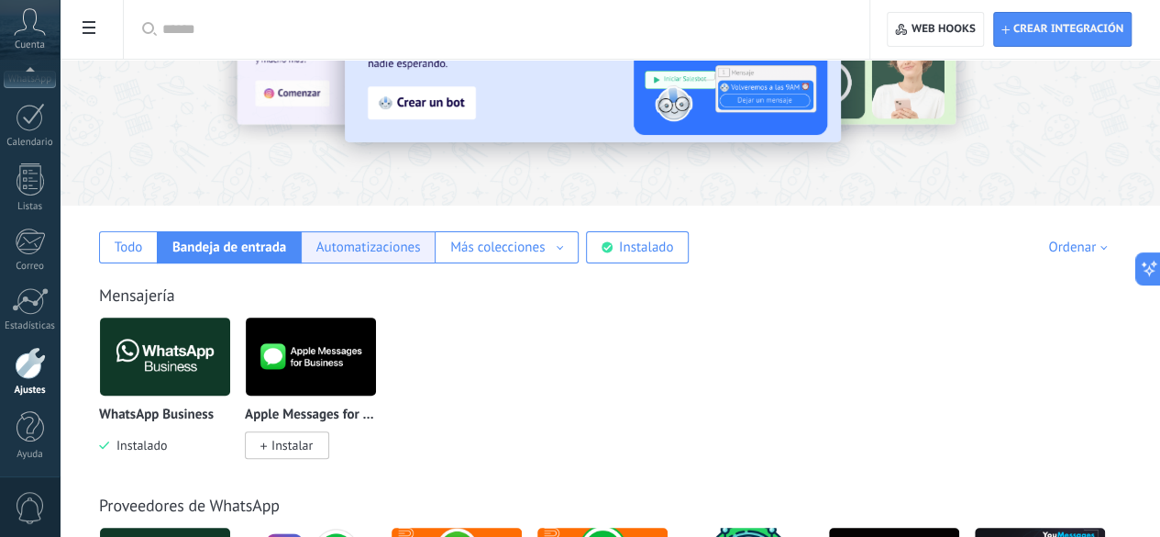
click at [421, 239] on div "Automatizaciones" at bounding box center [368, 246] width 105 height 17
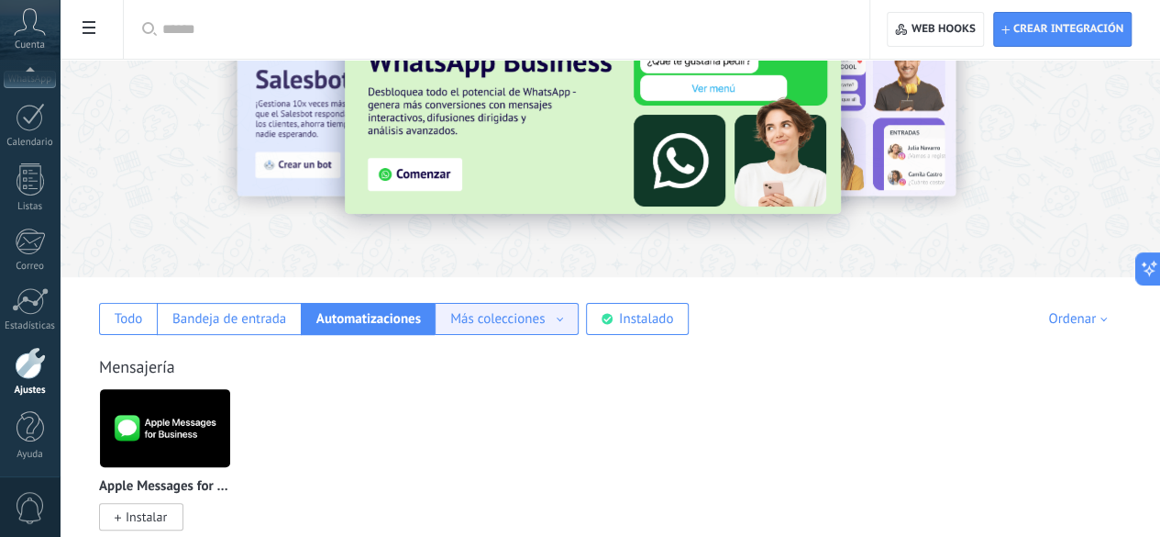
scroll to position [81, 0]
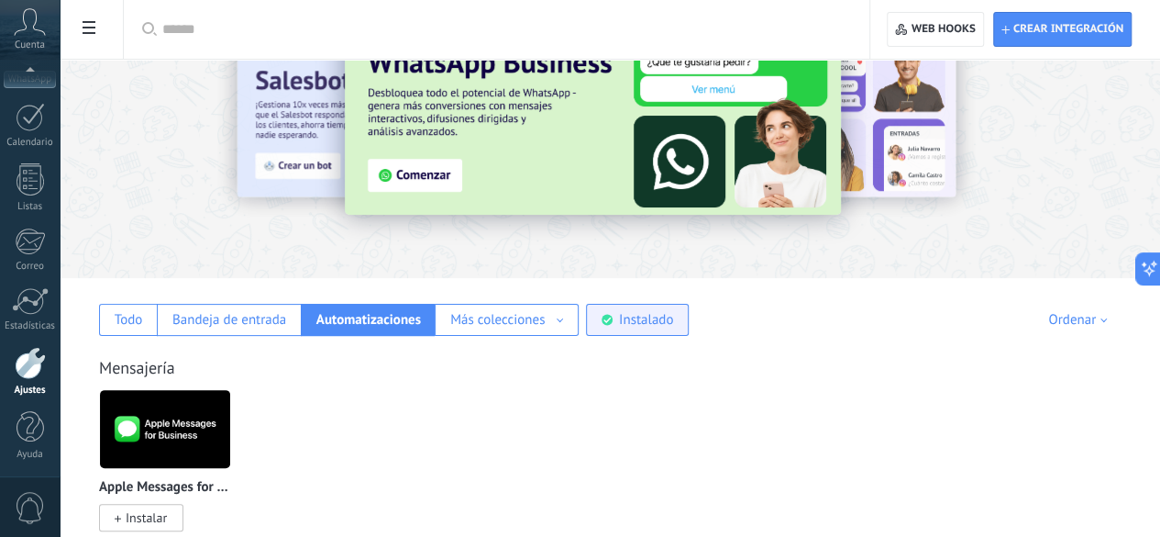
click at [673, 327] on div "Instalado" at bounding box center [646, 319] width 54 height 17
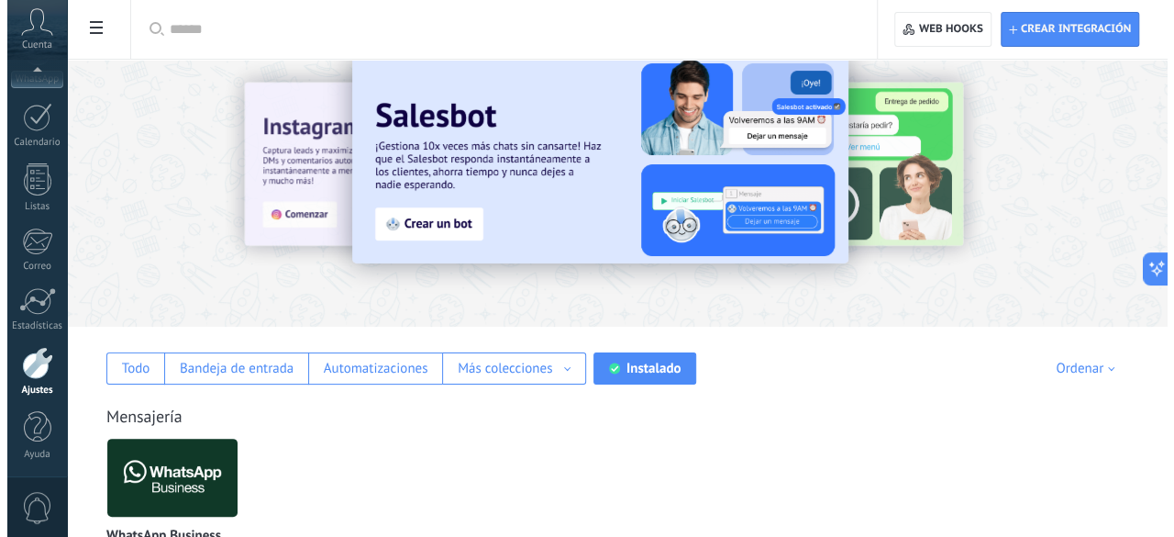
scroll to position [0, 0]
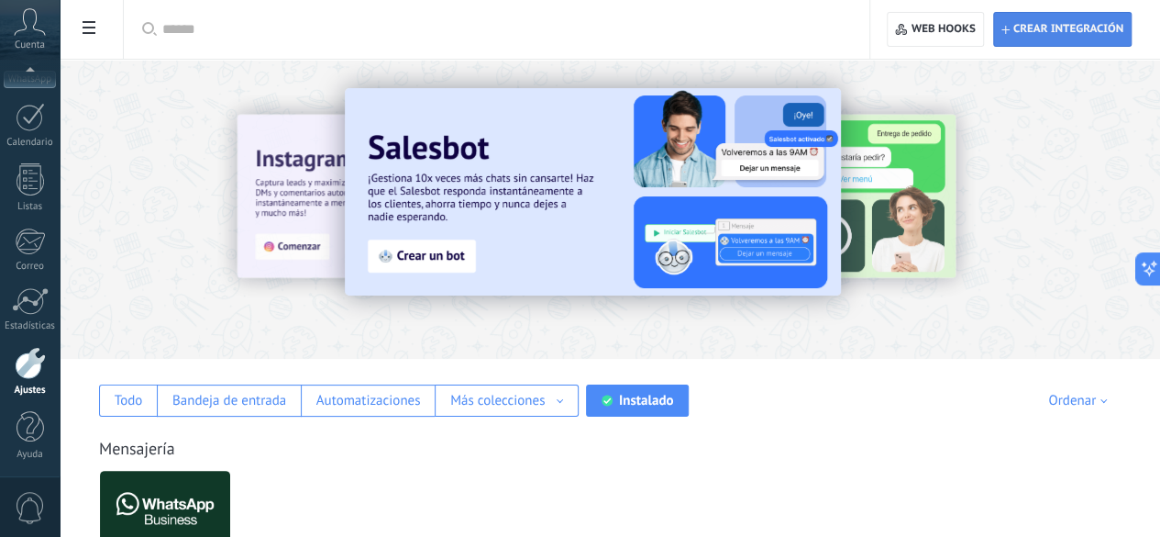
click at [1062, 34] on span "Crear integración" at bounding box center [1069, 29] width 110 height 15
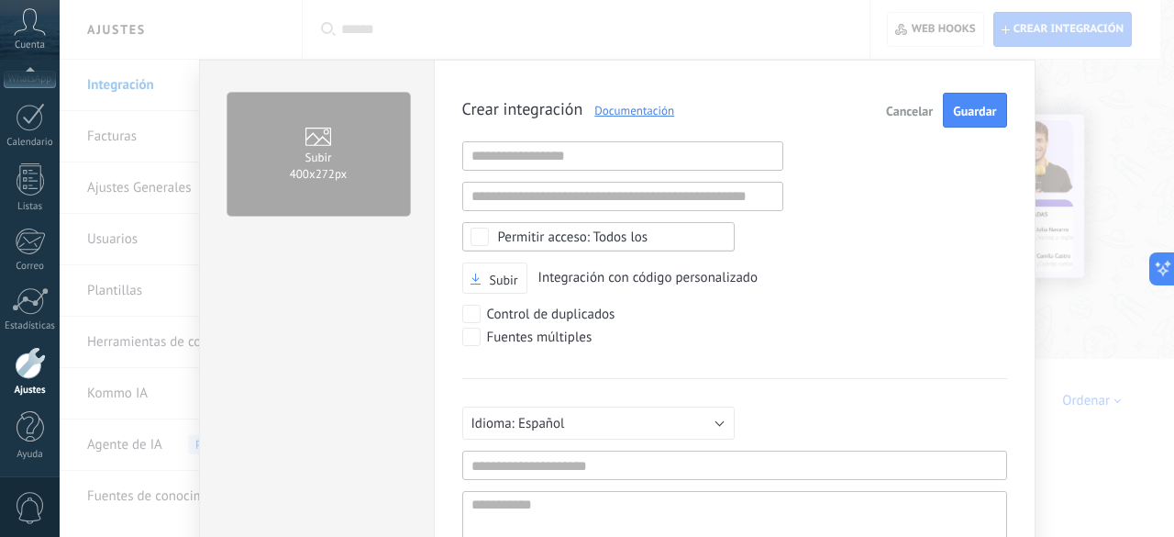
click at [914, 108] on span "Cancelar" at bounding box center [909, 111] width 47 height 13
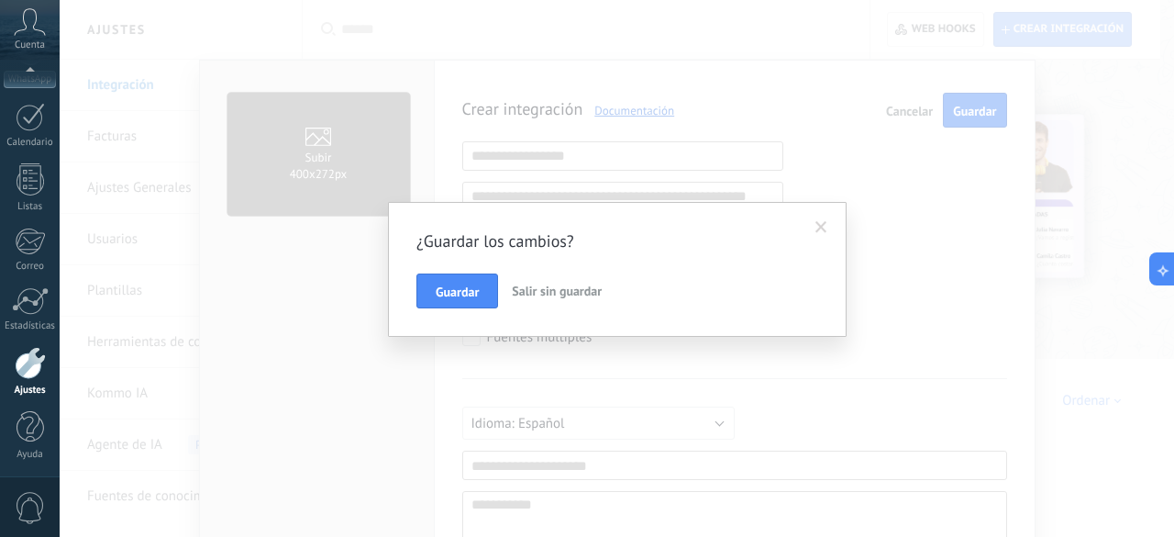
click at [561, 290] on span "Salir sin guardar" at bounding box center [557, 291] width 90 height 17
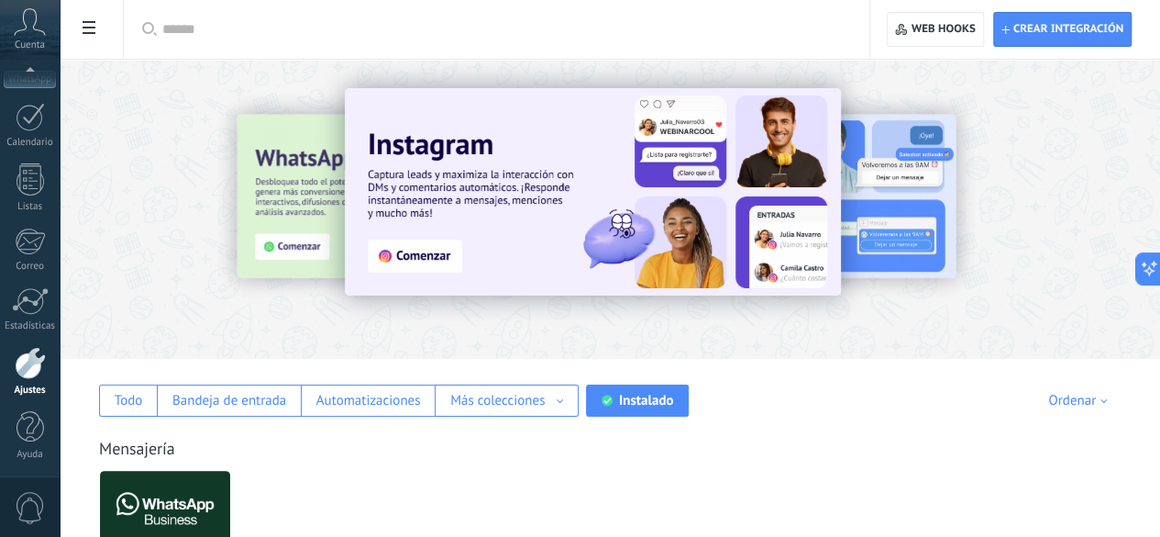
click at [1149, 47] on div "Crear integración Web hooks 0" at bounding box center [1015, 29] width 290 height 59
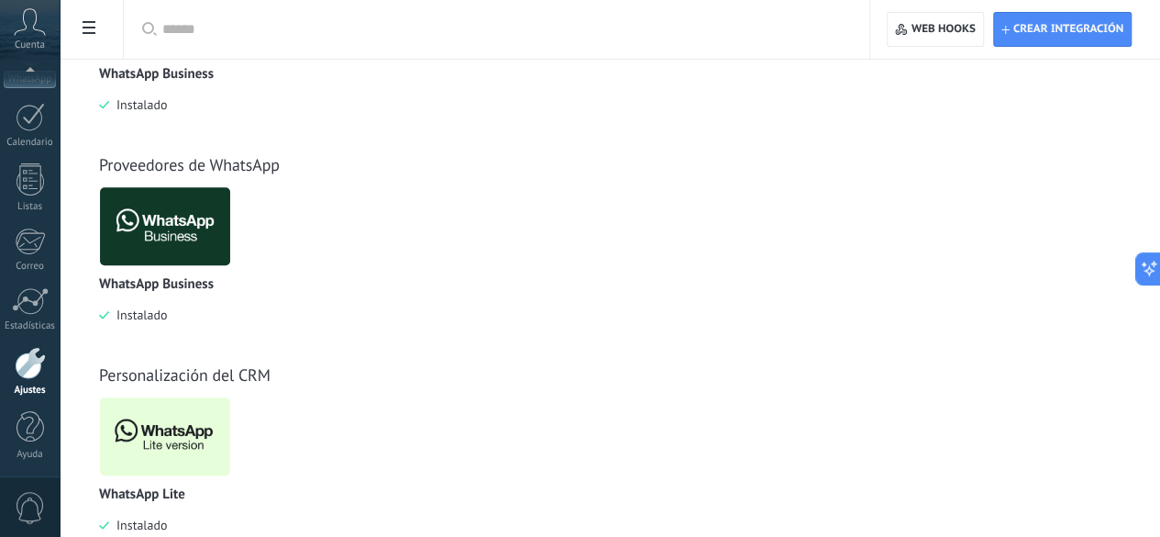
scroll to position [494, 0]
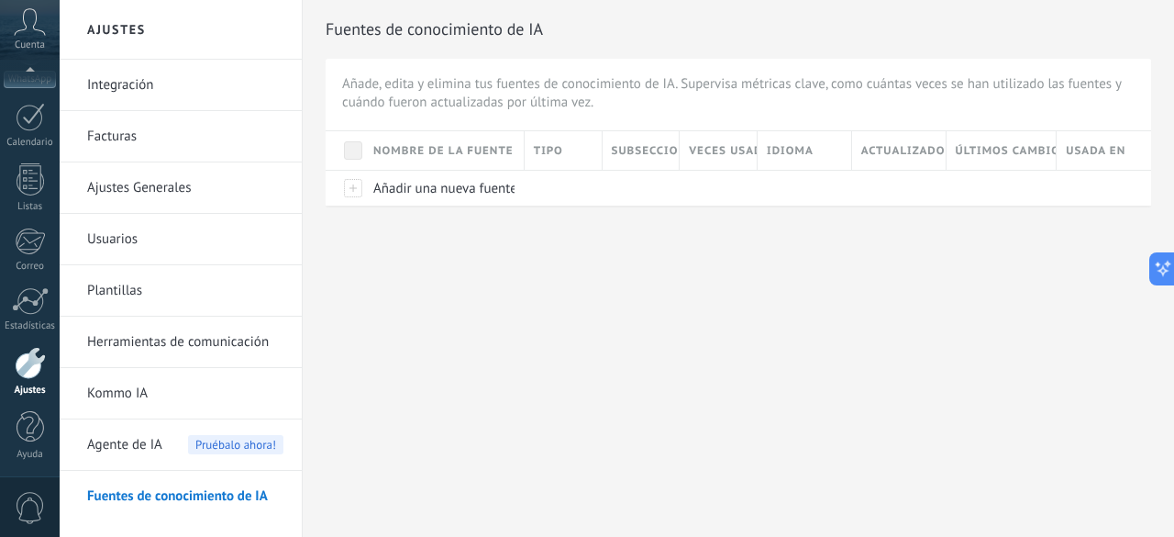
click at [174, 194] on link "Ajustes Generales" at bounding box center [185, 187] width 196 height 51
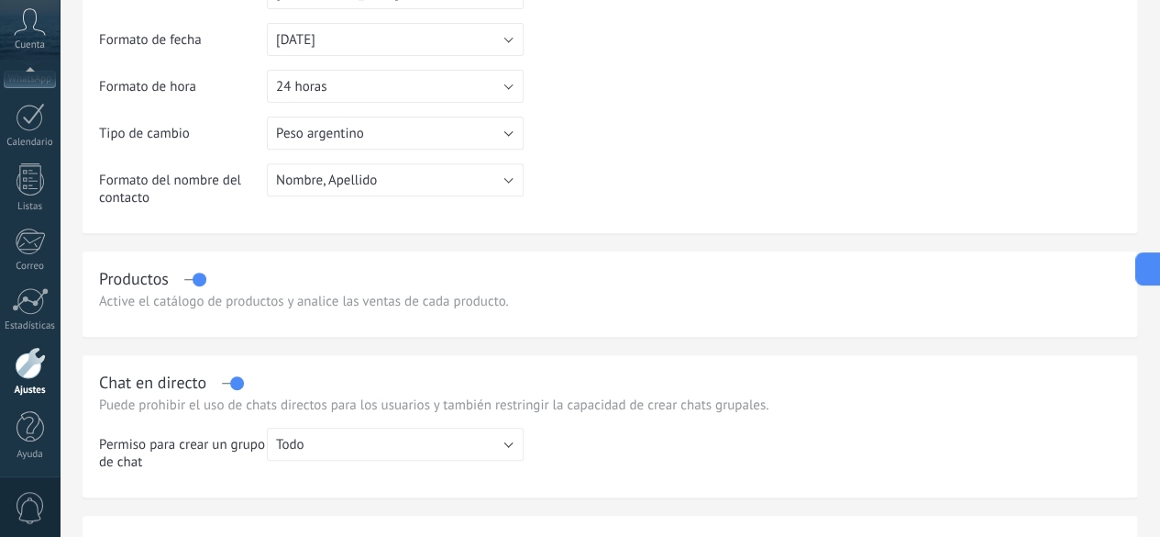
scroll to position [314, 0]
click at [1145, 271] on icon at bounding box center [1142, 270] width 8 height 8
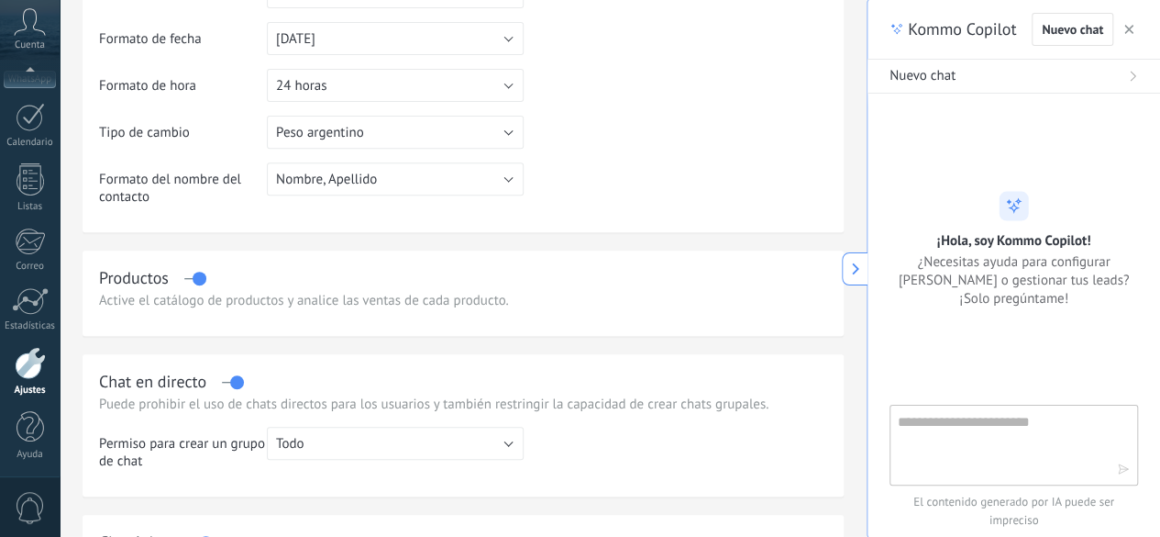
type textarea "**********"
click at [980, 437] on textarea at bounding box center [1001, 444] width 206 height 66
type textarea "**********"
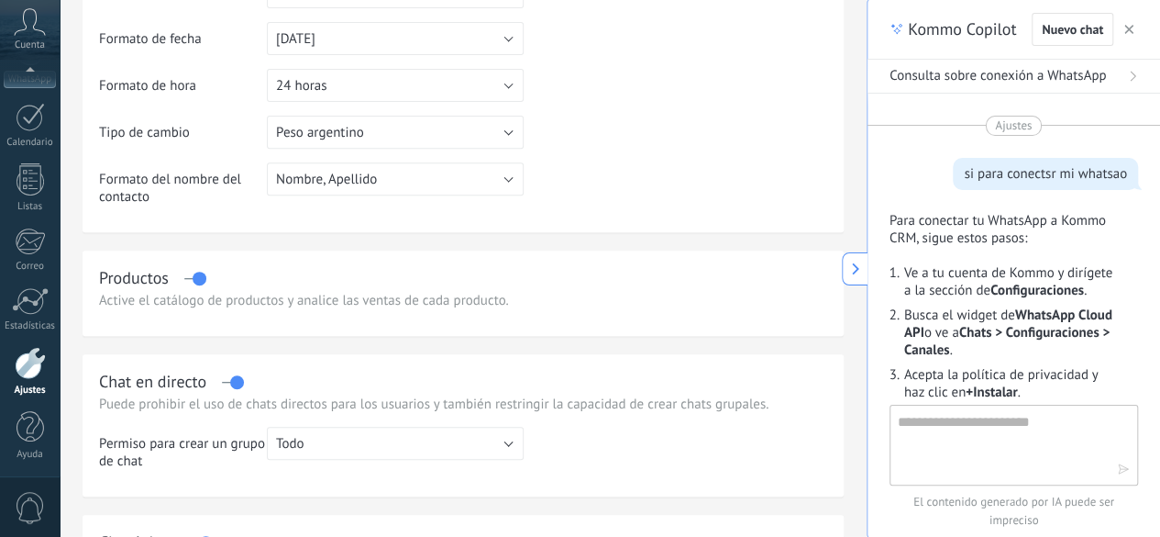
scroll to position [1058, 0]
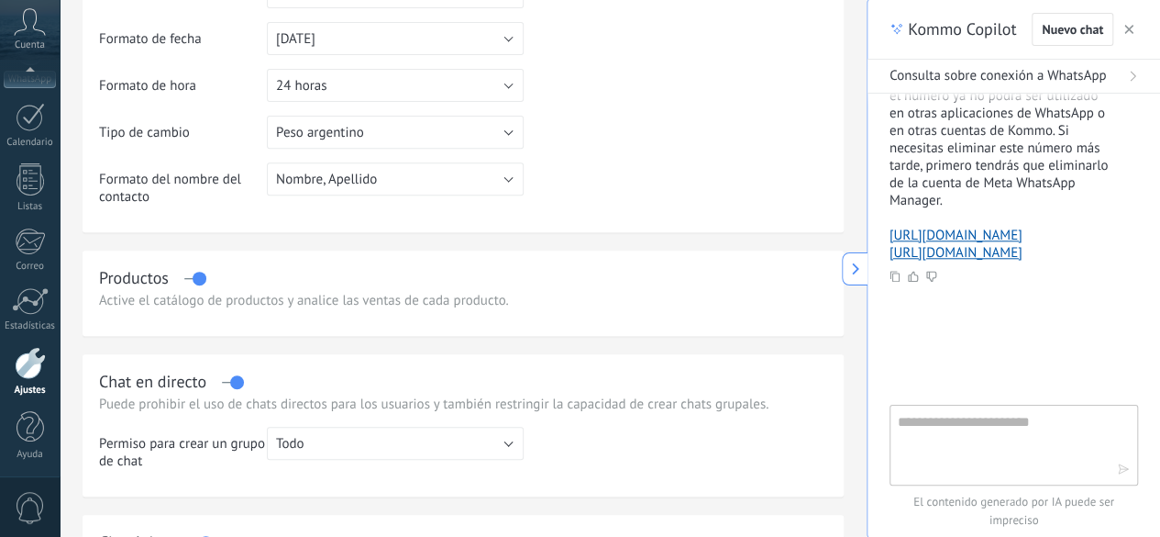
click at [1126, 33] on icon "button" at bounding box center [1129, 29] width 9 height 9
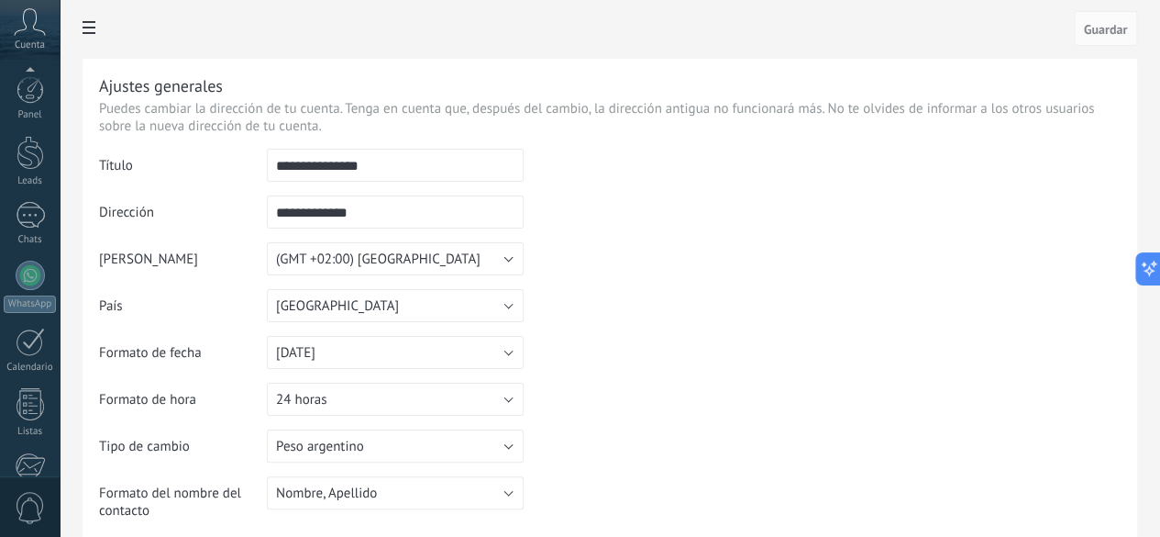
scroll to position [225, 0]
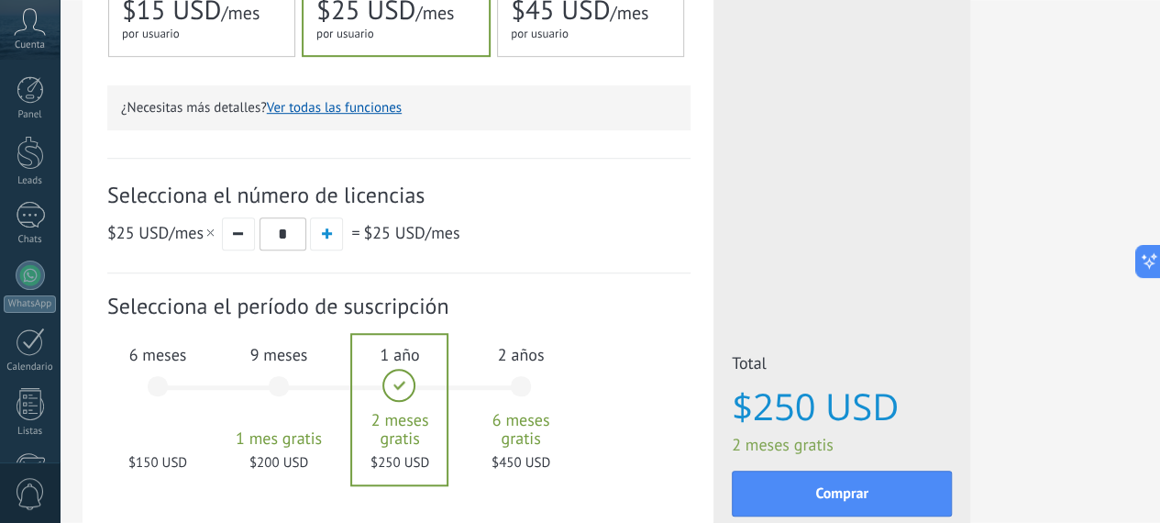
scroll to position [1071, 0]
click at [207, 394] on div "6 meses $150 USD" at bounding box center [157, 394] width 99 height 129
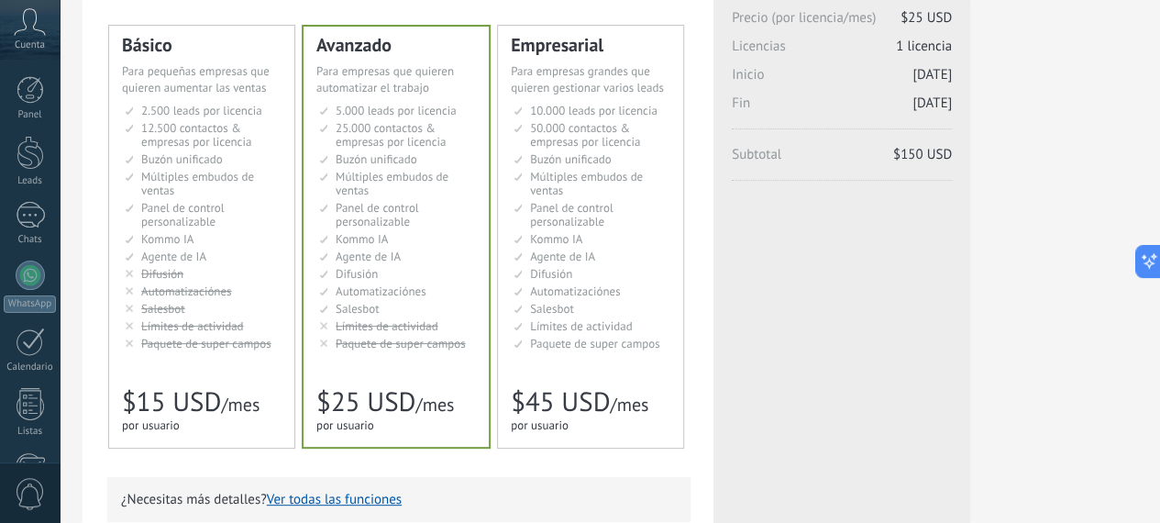
scroll to position [129, 0]
drag, startPoint x: 627, startPoint y: 366, endPoint x: 798, endPoint y: 71, distance: 341.1
click at [798, 71] on div "Detalles del plan Tu prueba gratuita con licencias ilimitadas y 10 GB de almace…" at bounding box center [527, 434] width 888 height 1010
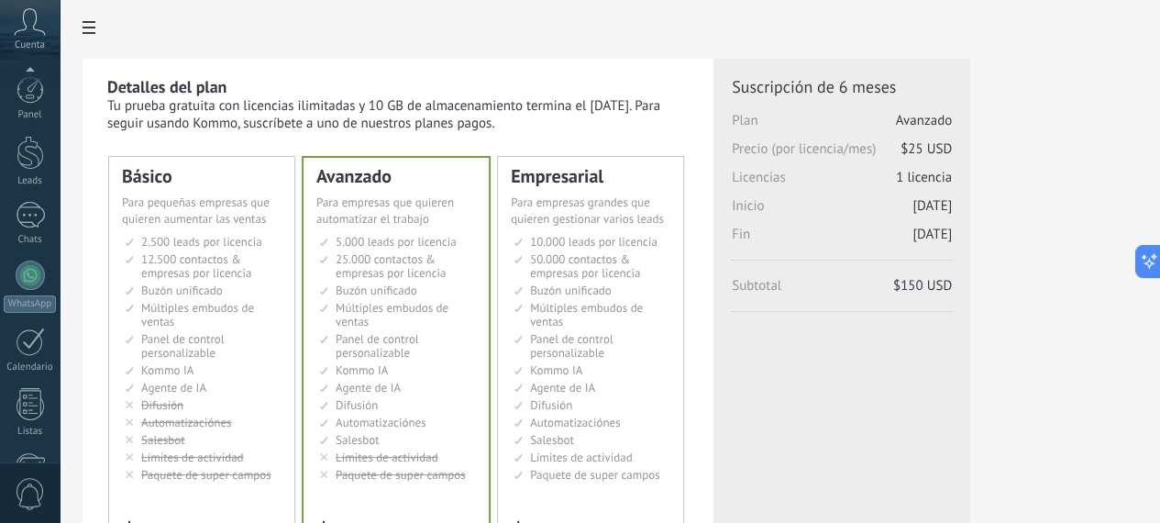
scroll to position [238, 0]
click at [905, 41] on div at bounding box center [610, 29] width 1055 height 59
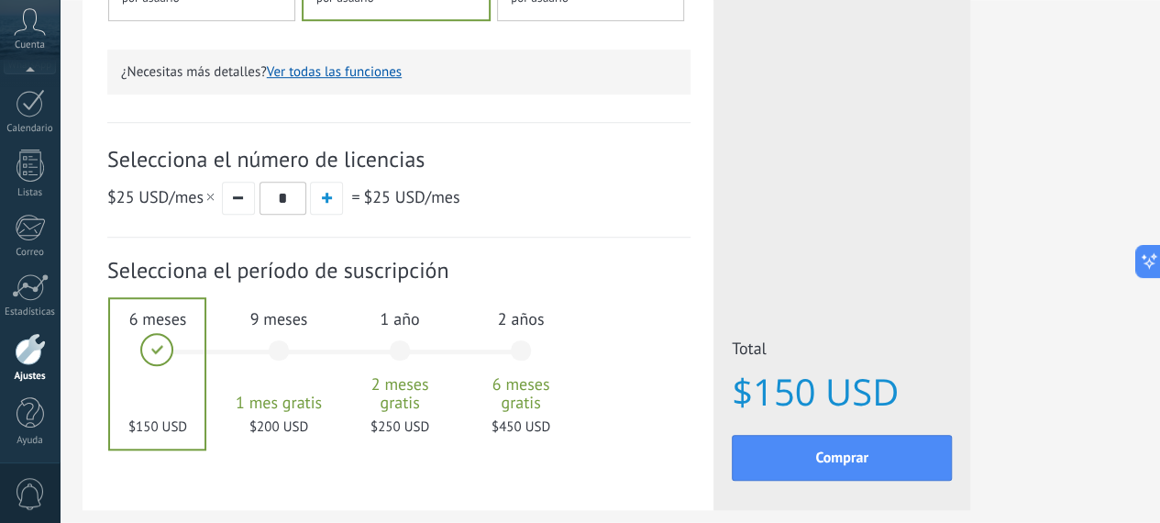
scroll to position [560, 0]
click at [691, 170] on span "Selecciona el número de licencias" at bounding box center [398, 158] width 583 height 28
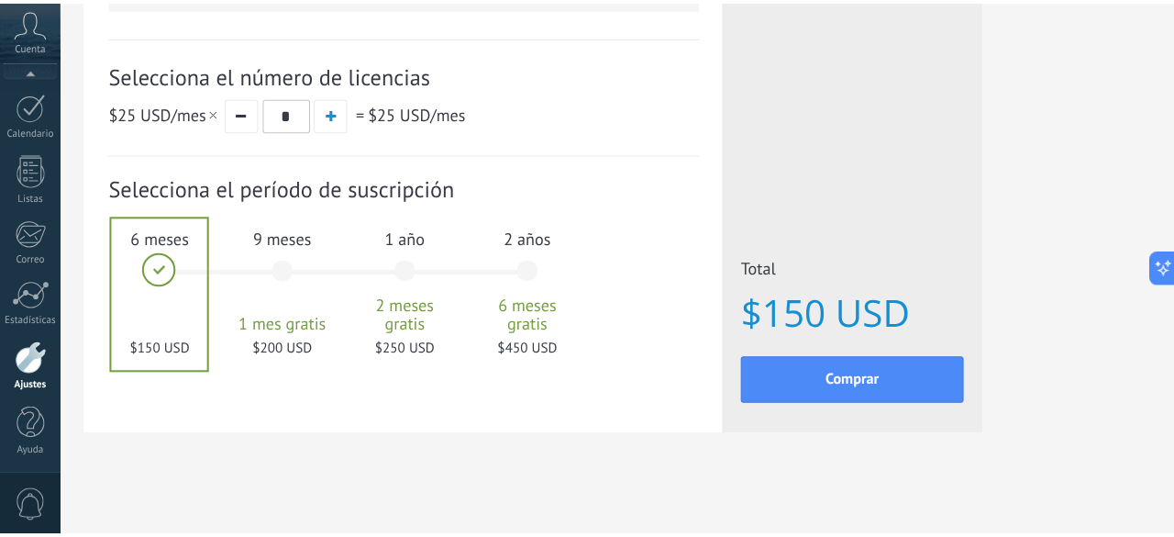
scroll to position [653, 0]
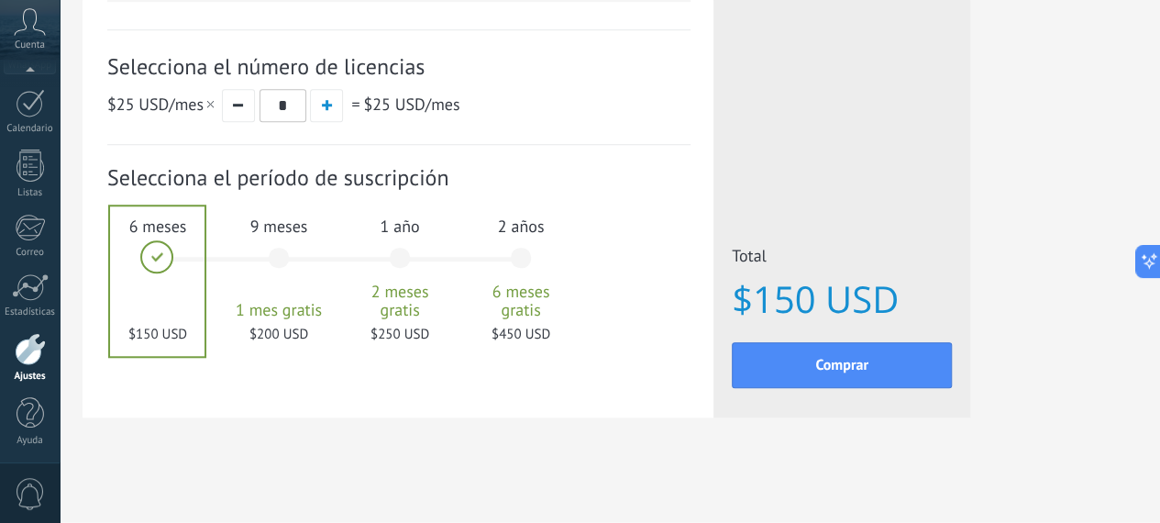
click at [691, 155] on div "Suscripción: Selecciona el período de suscripción 1 mes" at bounding box center [398, 268] width 583 height 246
drag, startPoint x: 0, startPoint y: 34, endPoint x: 0, endPoint y: -9, distance: 43.1
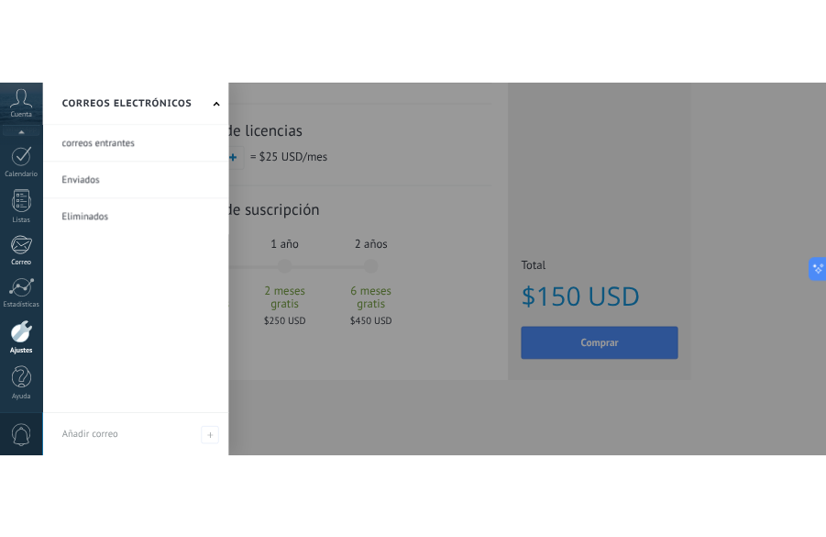
scroll to position [1071, 0]
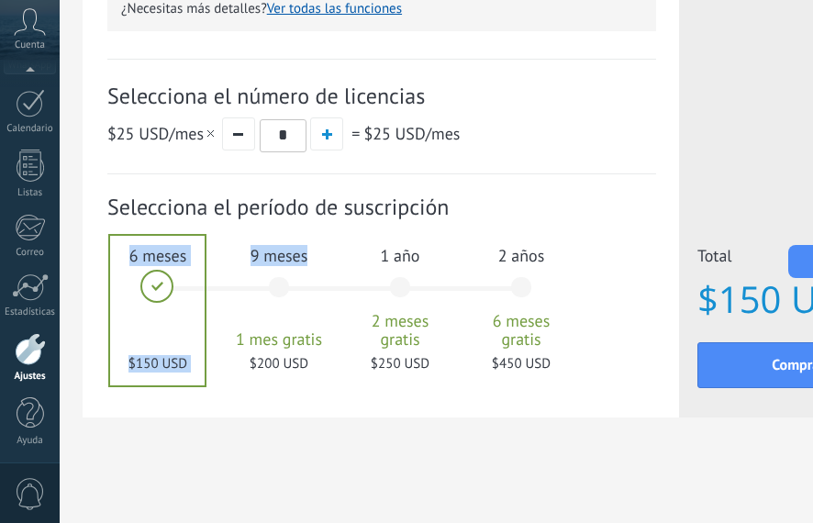
drag, startPoint x: 27, startPoint y: 212, endPoint x: 324, endPoint y: 217, distance: 297.2
click at [324, 225] on div "1 mes 25 $ USD 2 meses 50 $ USD 3 meses 6 meses" at bounding box center [347, 299] width 363 height 148
drag, startPoint x: 24, startPoint y: 35, endPoint x: 19, endPoint y: 232, distance: 197.3
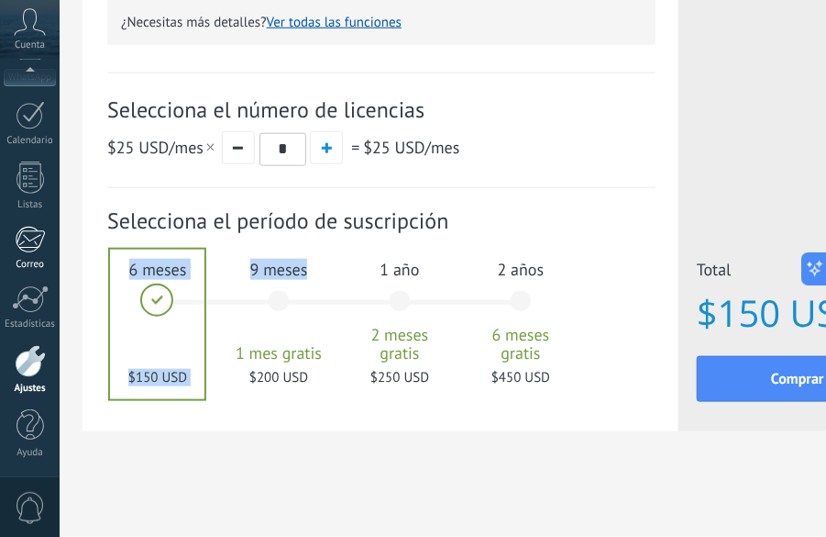
scroll to position [1058, 0]
